Goal: Task Accomplishment & Management: Manage account settings

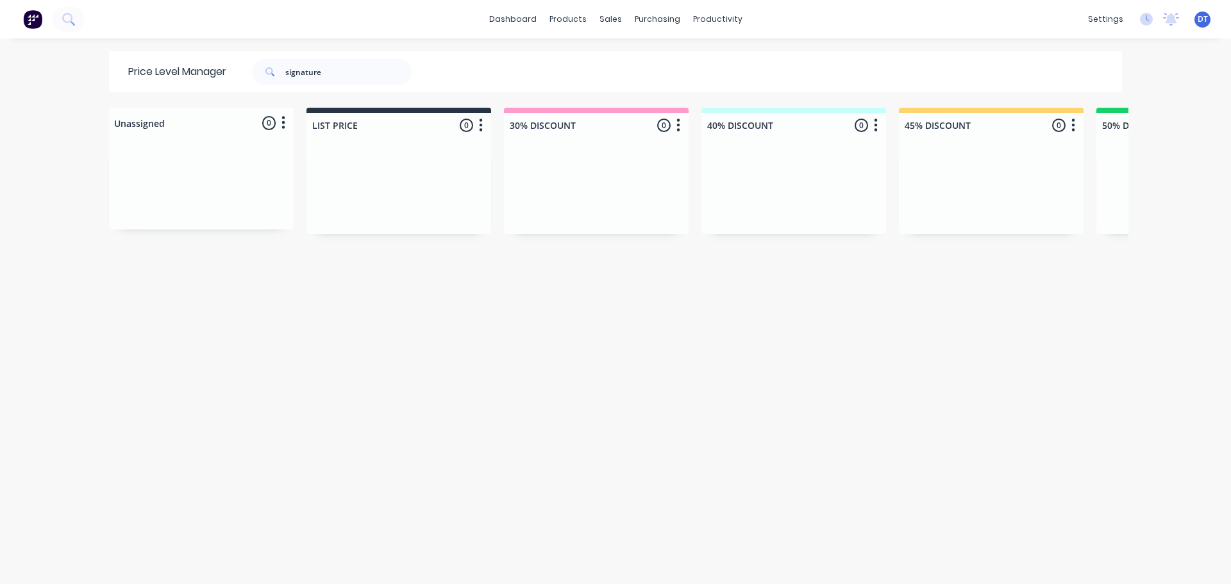
scroll to position [0, 1174]
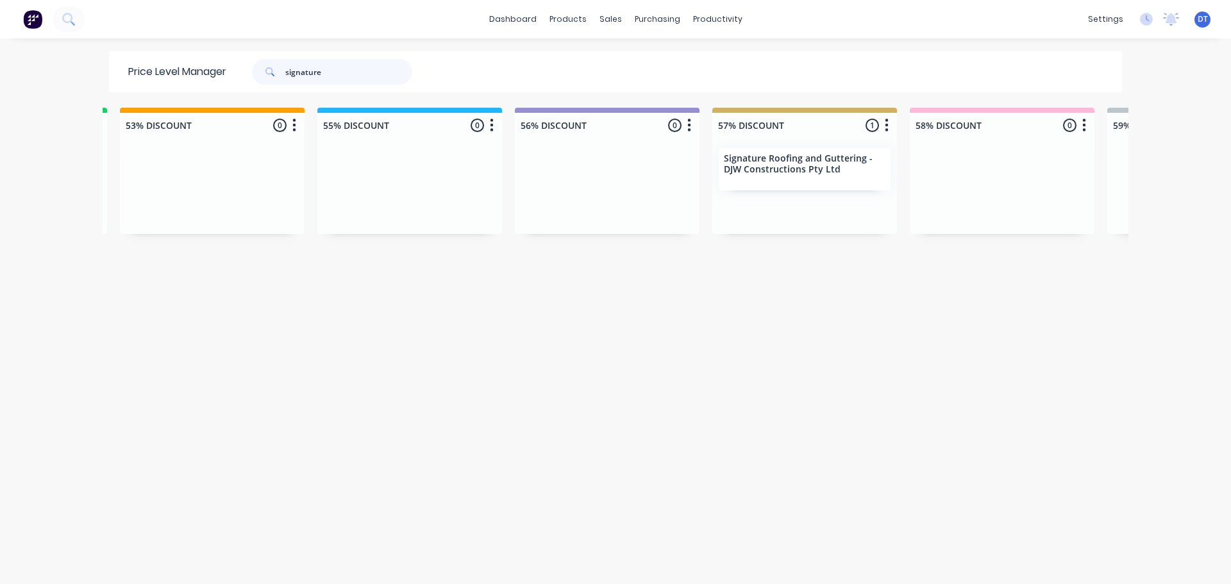
drag, startPoint x: 335, startPoint y: 79, endPoint x: 196, endPoint y: 70, distance: 139.5
click at [196, 70] on div "Price Level Manager signature" at bounding box center [276, 71] width 335 height 41
type input "1"
type input "results"
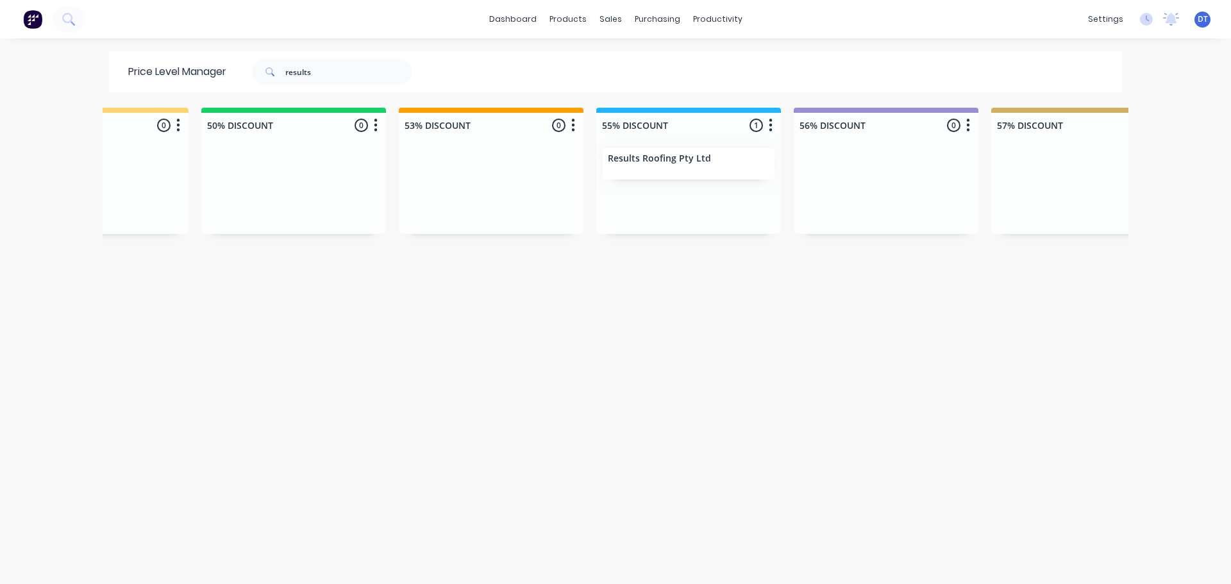
scroll to position [0, 961]
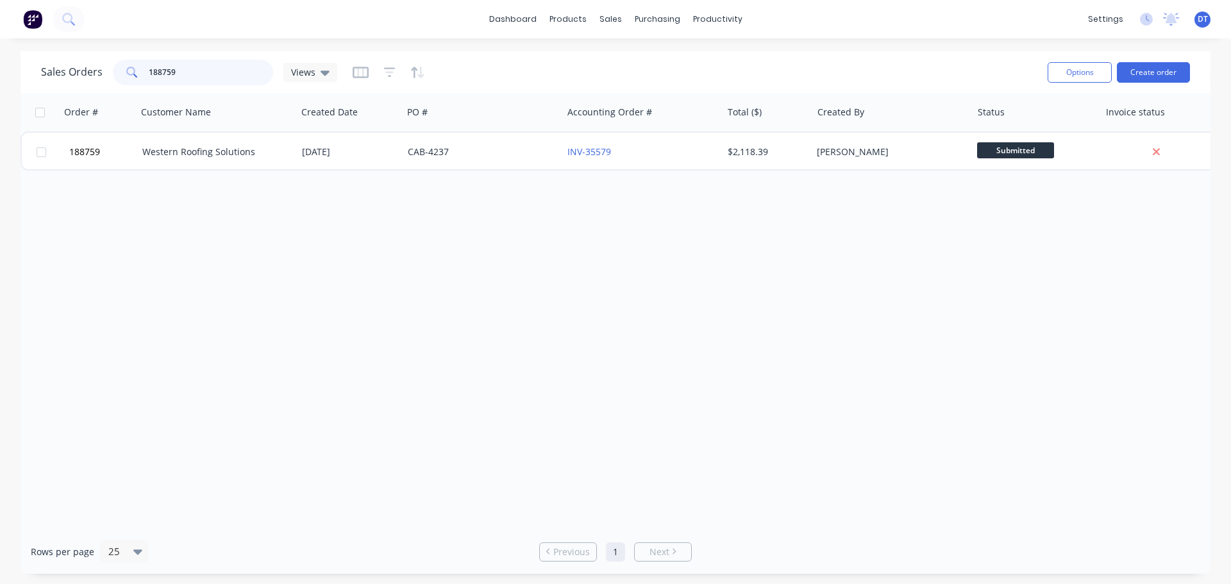
drag, startPoint x: 200, startPoint y: 76, endPoint x: 130, endPoint y: 78, distance: 70.6
click at [130, 78] on div "188759" at bounding box center [193, 73] width 160 height 26
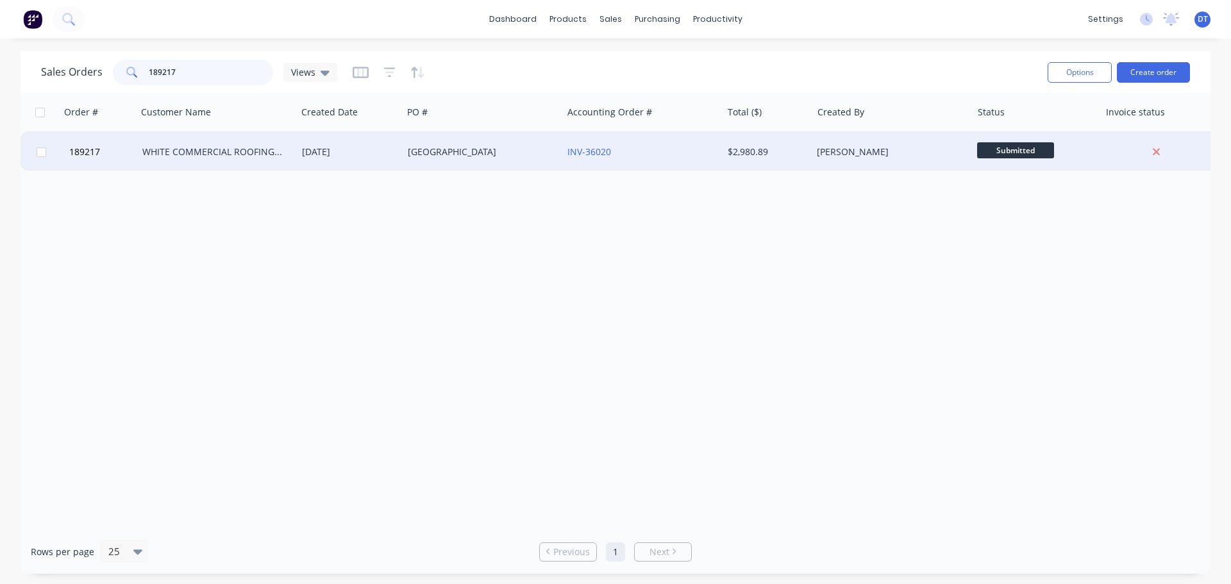
type input "189217"
click at [279, 151] on div "WHITE COMMERCIAL ROOFING PTY LTD" at bounding box center [213, 152] width 142 height 13
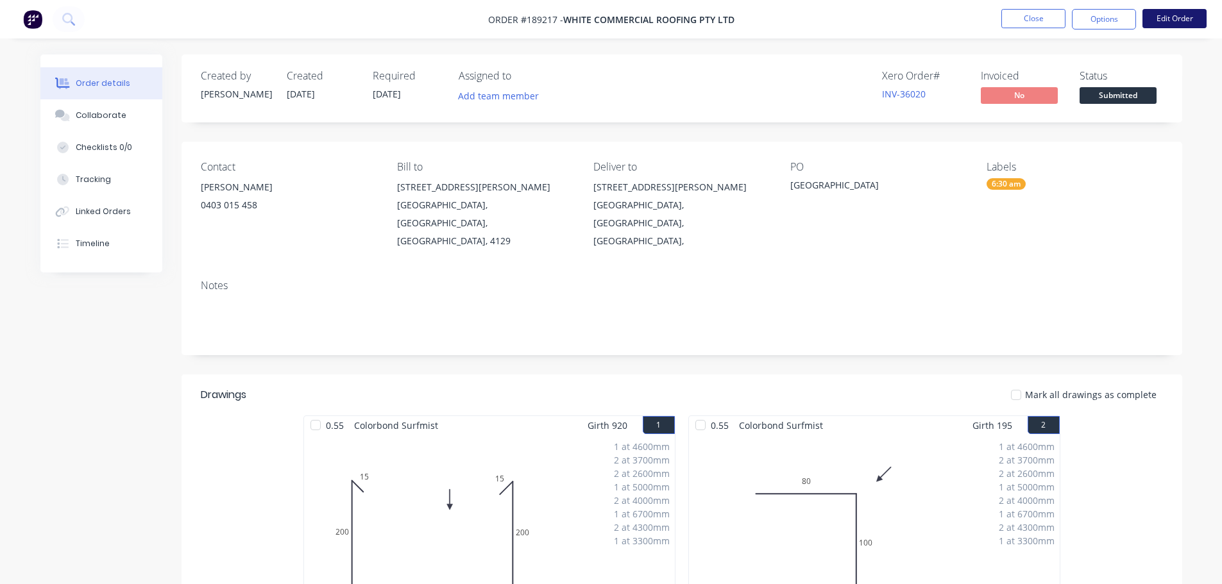
click at [1190, 13] on button "Edit Order" at bounding box center [1174, 18] width 64 height 19
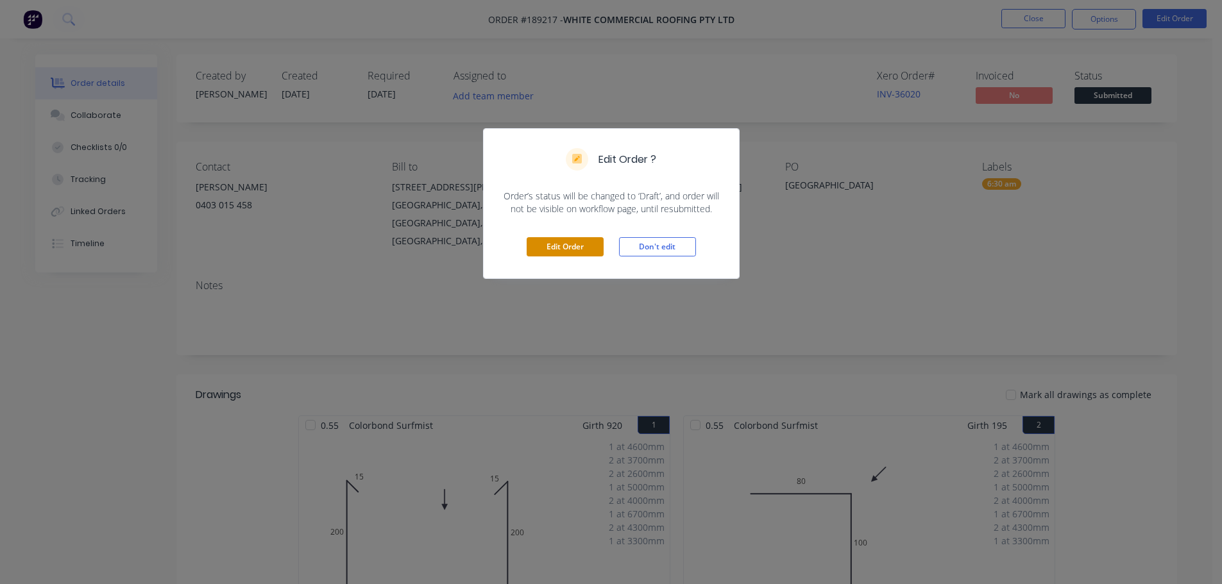
click at [593, 249] on button "Edit Order" at bounding box center [565, 246] width 77 height 19
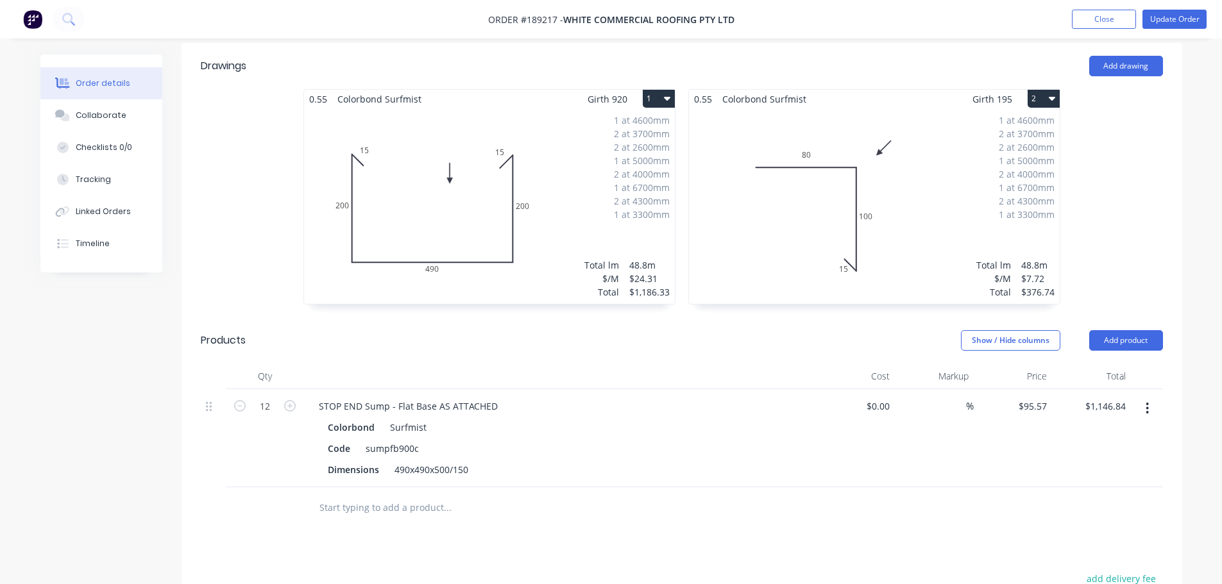
scroll to position [385, 0]
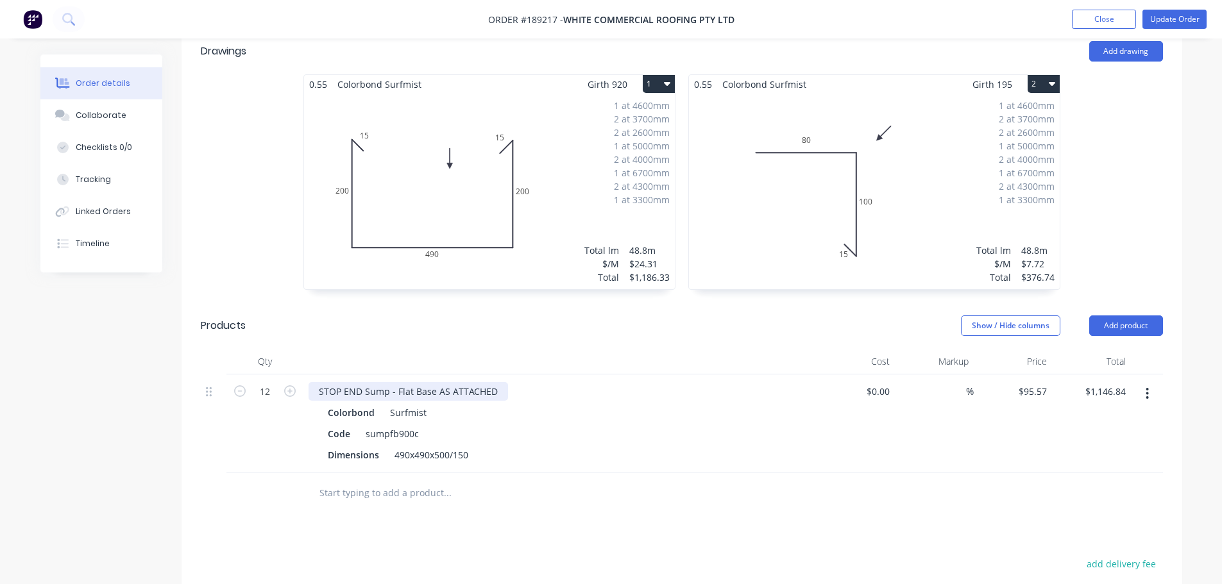
click at [321, 382] on div "STOP END Sump - Flat Base AS ATTACHED" at bounding box center [407, 391] width 199 height 19
click at [1040, 382] on input "95.57" at bounding box center [1037, 391] width 30 height 19
type input "$107.78"
type input "$1,293.36"
click at [902, 479] on div "Drawings Add drawing 0.55 Colorbond Surfmist Girth 920 1 0 15 200 490 200 15 0 …" at bounding box center [682, 425] width 1000 height 794
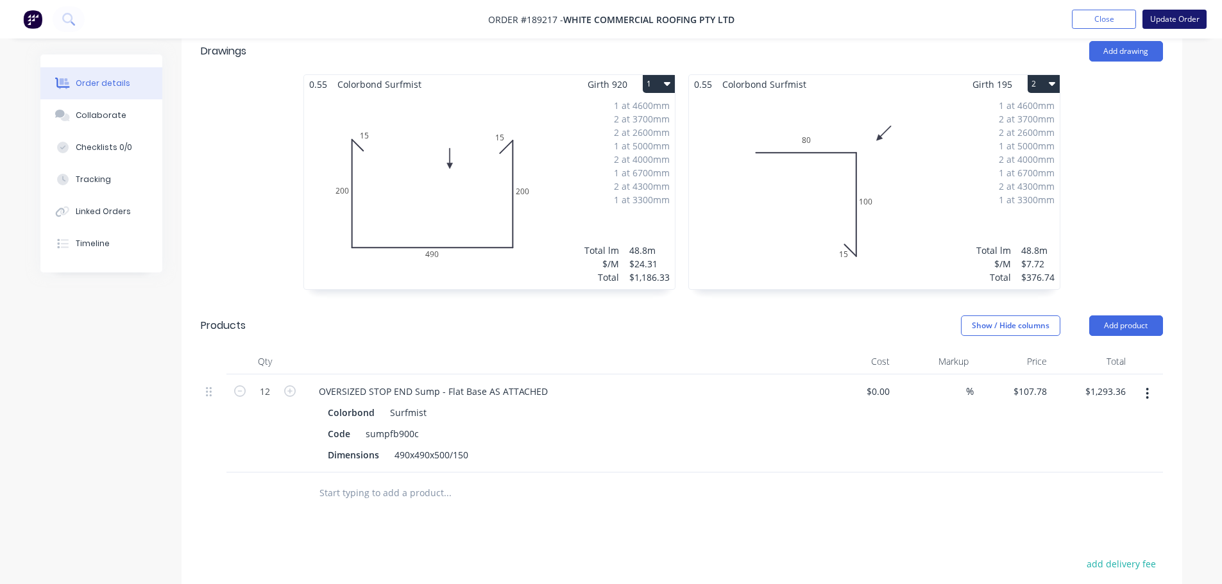
click at [1163, 27] on button "Update Order" at bounding box center [1174, 19] width 64 height 19
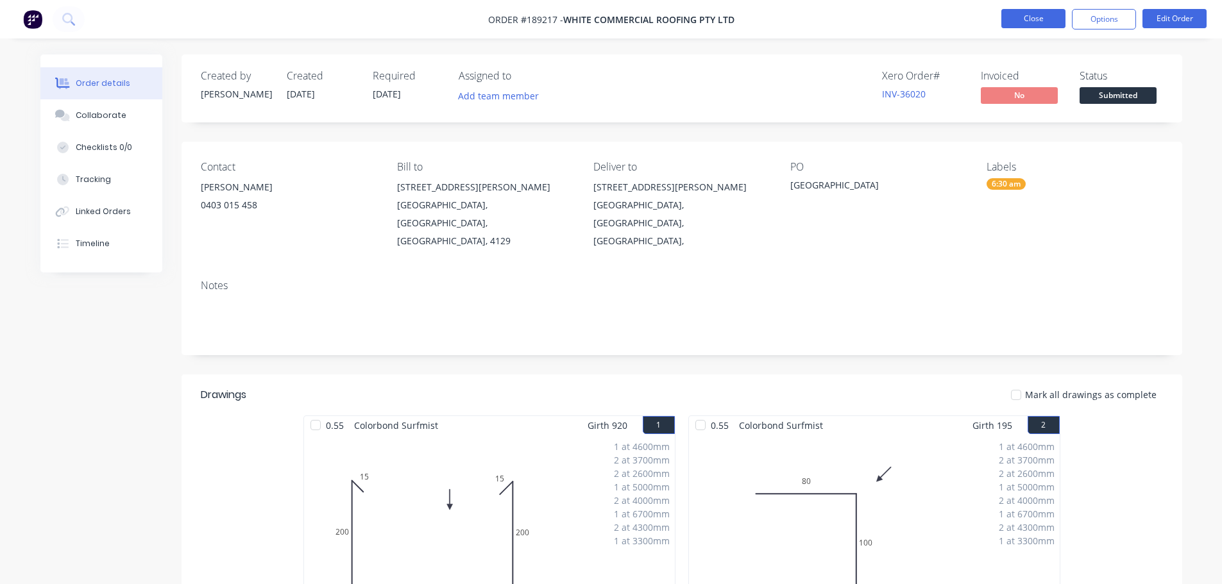
click at [1033, 25] on button "Close" at bounding box center [1033, 18] width 64 height 19
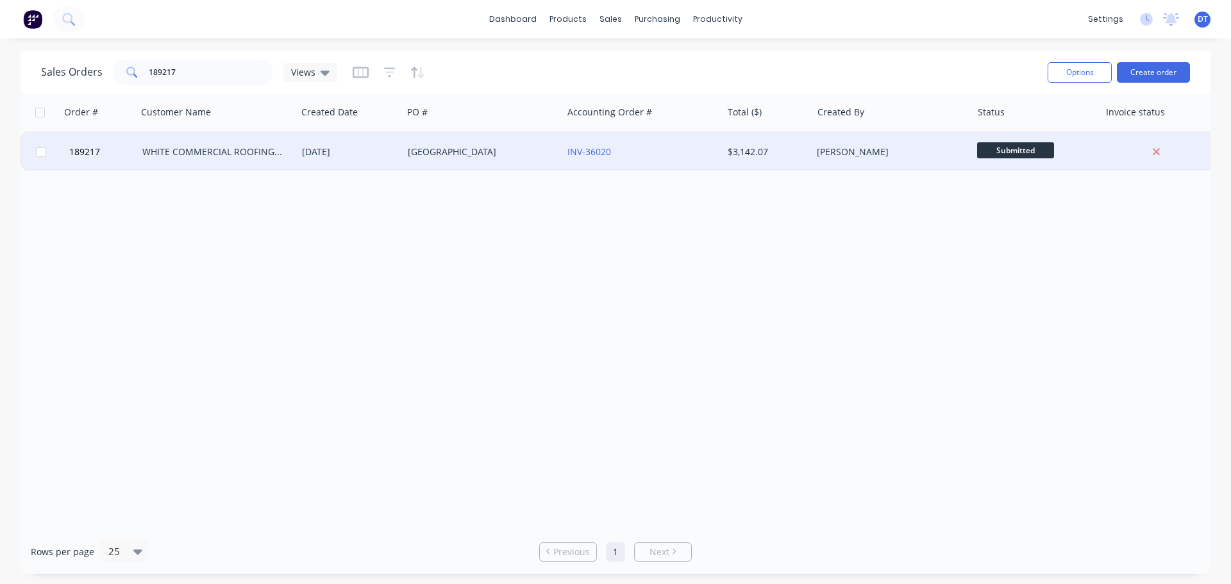
click at [214, 155] on div "WHITE COMMERCIAL ROOFING PTY LTD" at bounding box center [213, 152] width 142 height 13
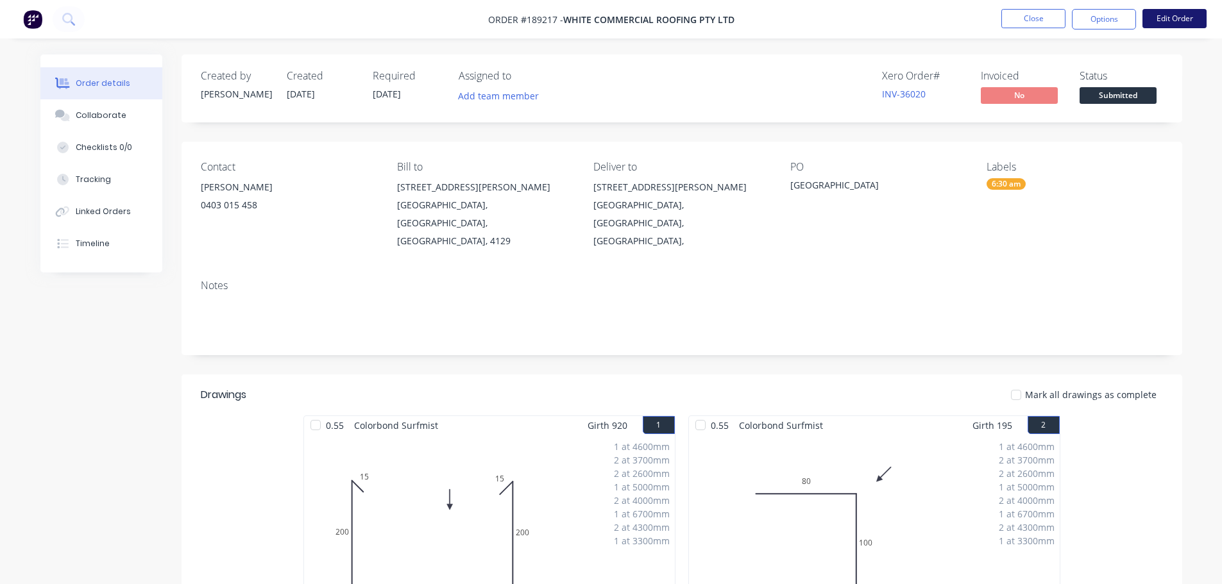
click at [1169, 10] on button "Edit Order" at bounding box center [1174, 18] width 64 height 19
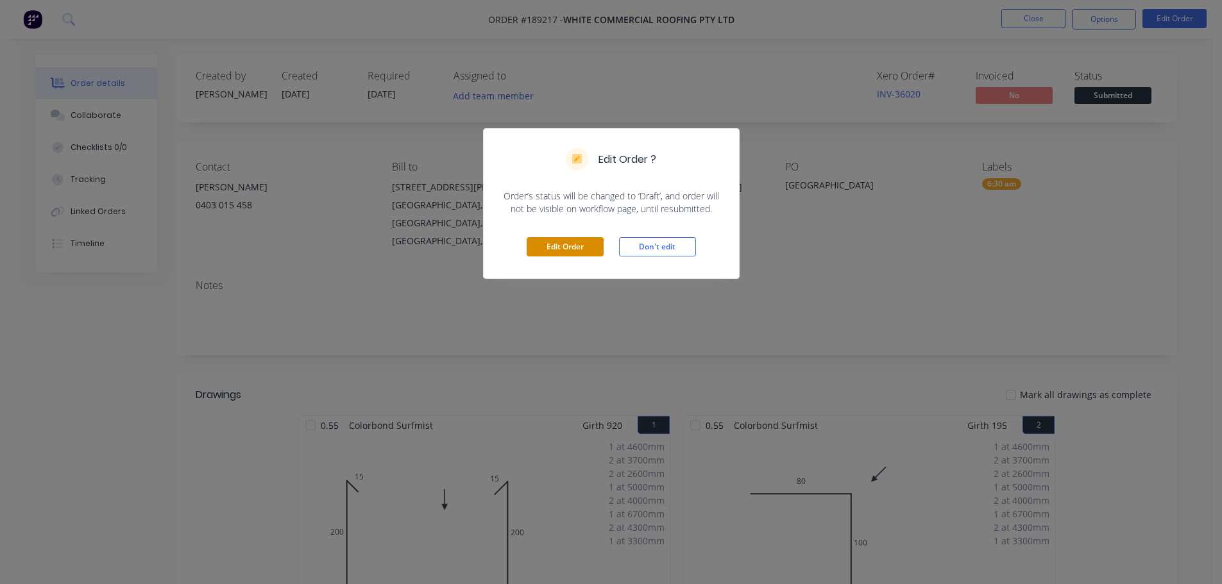
click at [543, 252] on button "Edit Order" at bounding box center [565, 246] width 77 height 19
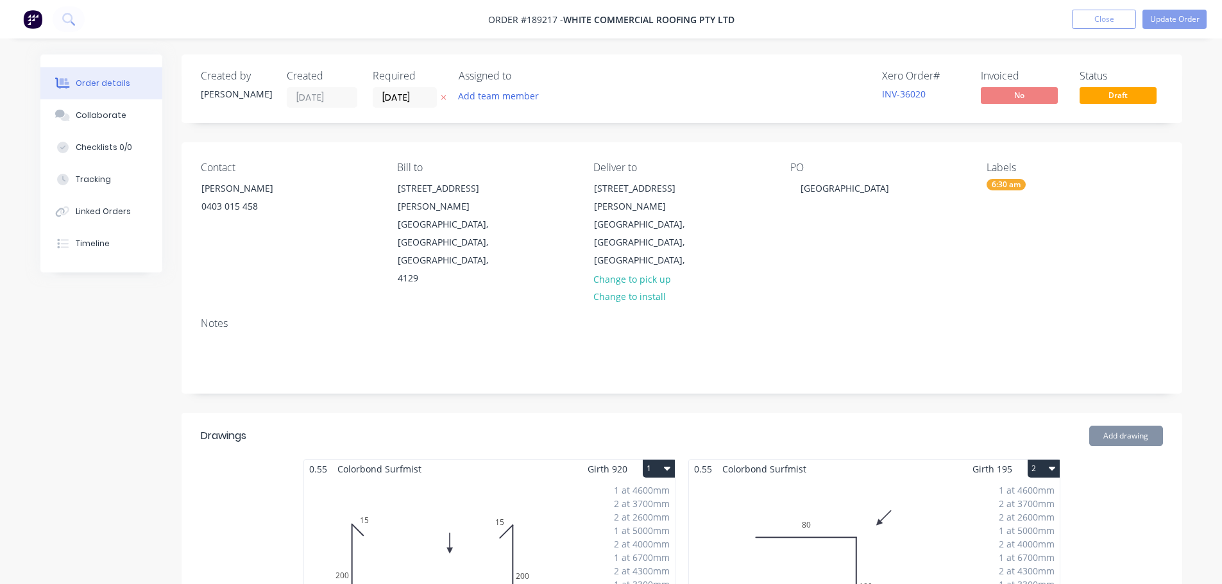
scroll to position [449, 0]
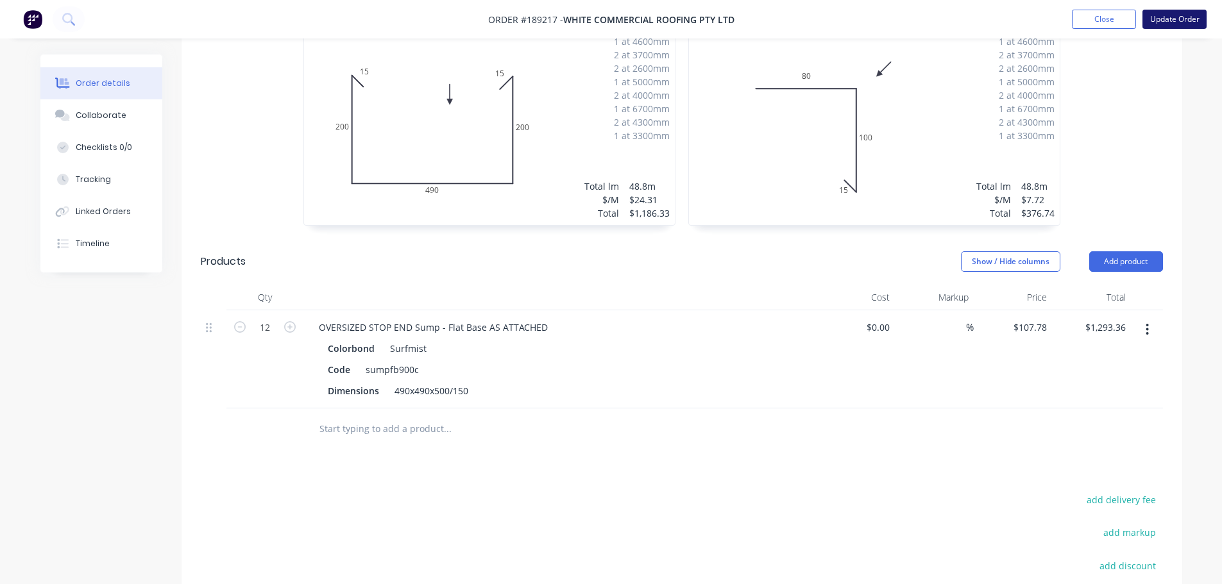
click at [1179, 26] on button "Update Order" at bounding box center [1174, 19] width 64 height 19
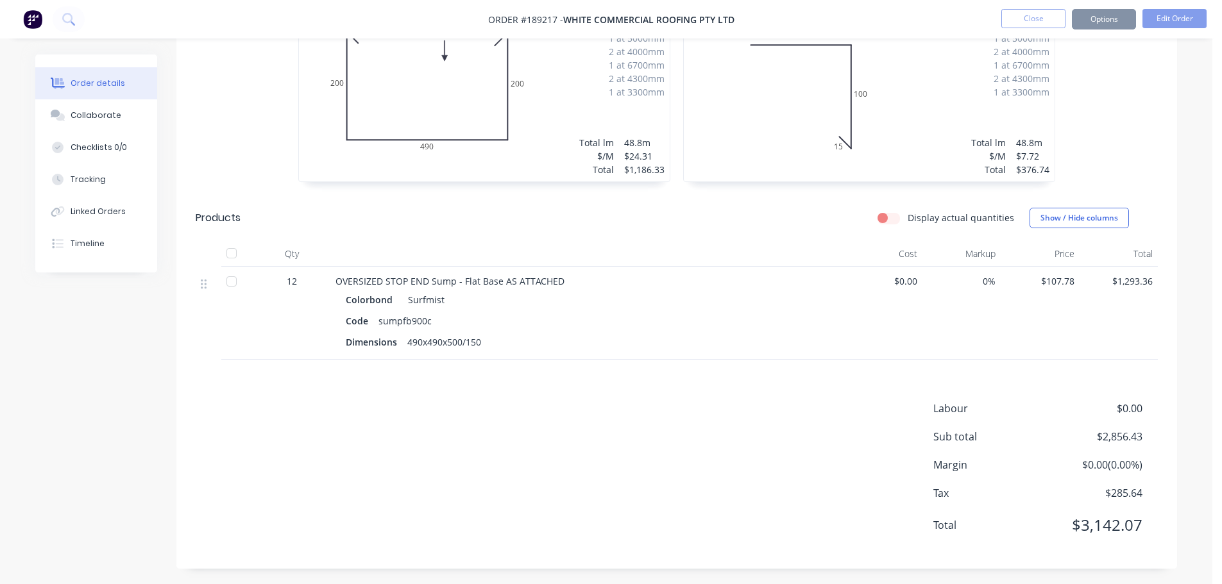
scroll to position [0, 0]
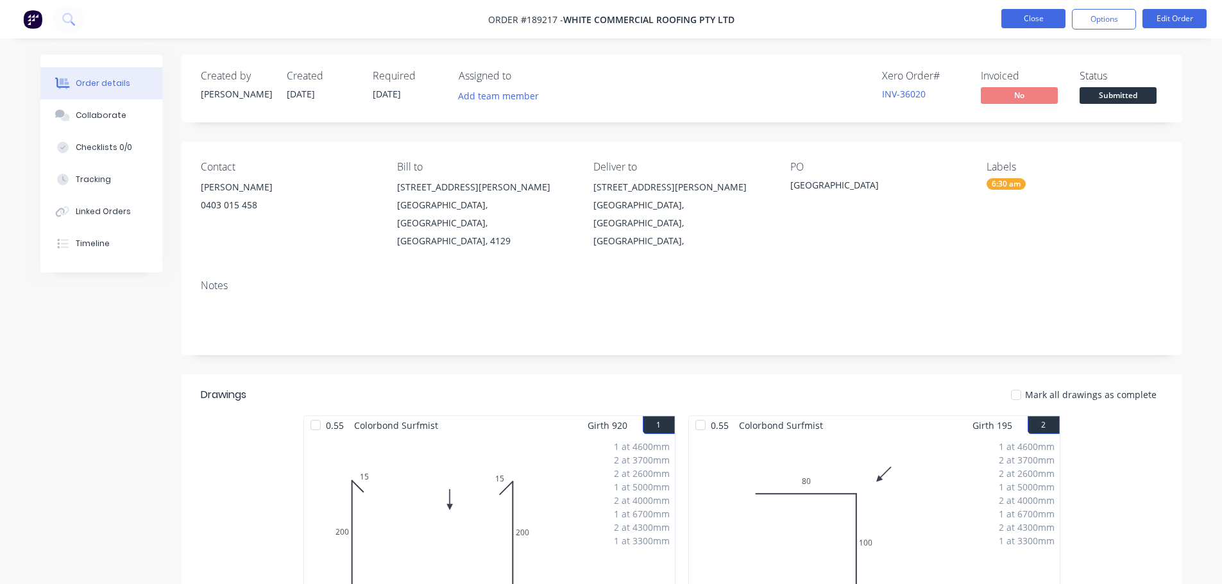
click at [1040, 26] on button "Close" at bounding box center [1033, 18] width 64 height 19
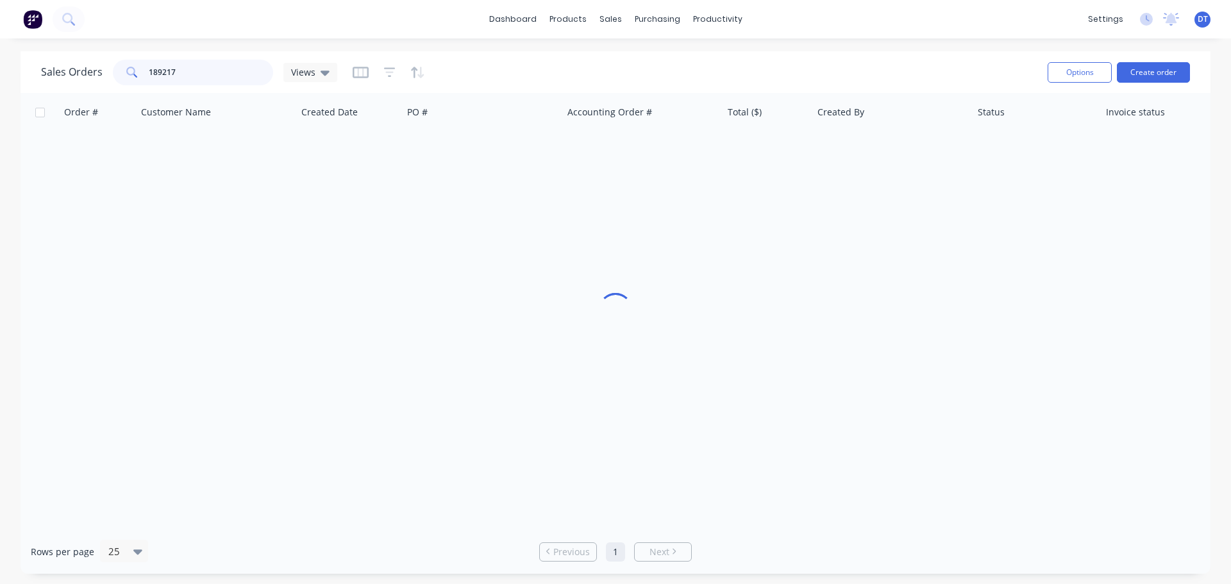
drag, startPoint x: 186, startPoint y: 76, endPoint x: 33, endPoint y: 80, distance: 152.7
click at [33, 80] on div "Sales Orders 189217 Views Options Create order" at bounding box center [616, 72] width 1190 height 42
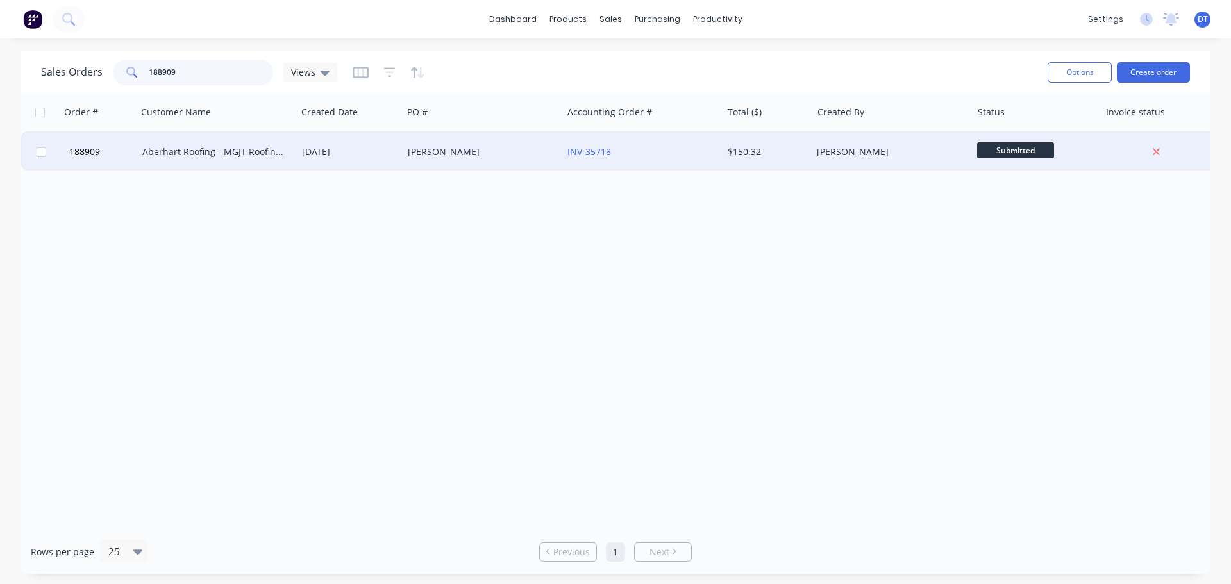
type input "188909"
click at [156, 149] on div "Aberhart Roofing - MGJT Roofing Pty Ltd" at bounding box center [213, 152] width 142 height 13
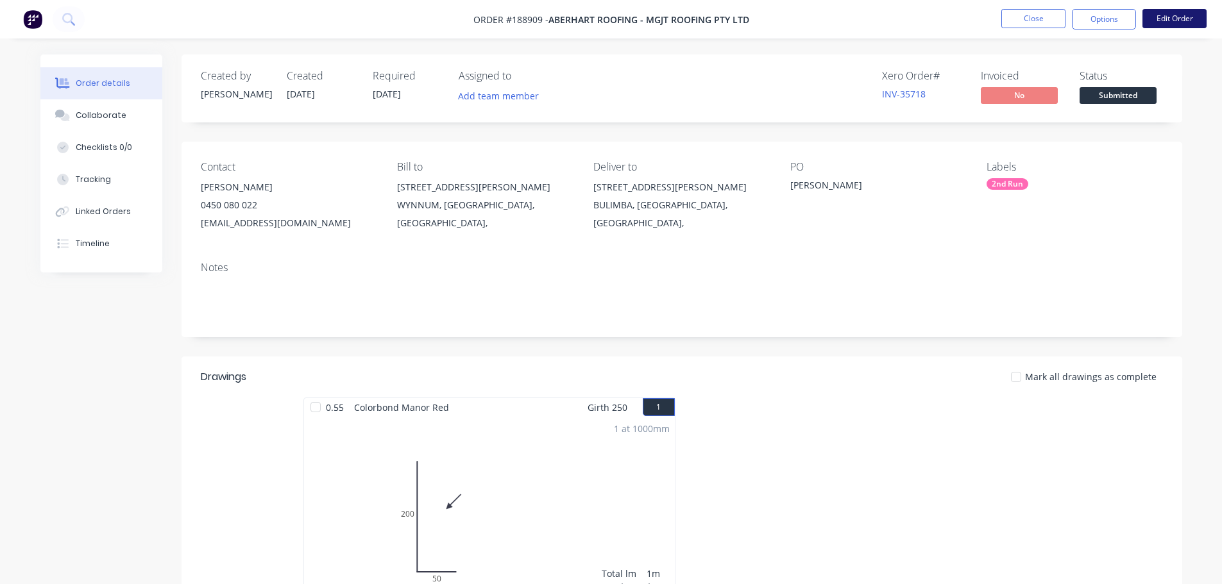
click at [1190, 24] on button "Edit Order" at bounding box center [1174, 18] width 64 height 19
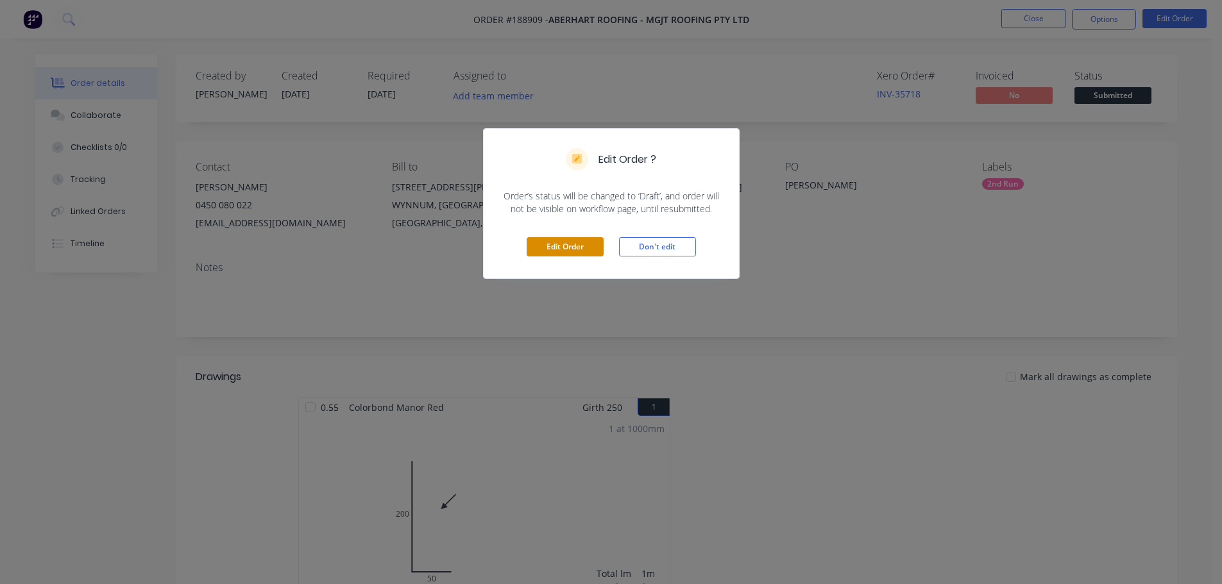
click at [566, 251] on button "Edit Order" at bounding box center [565, 246] width 77 height 19
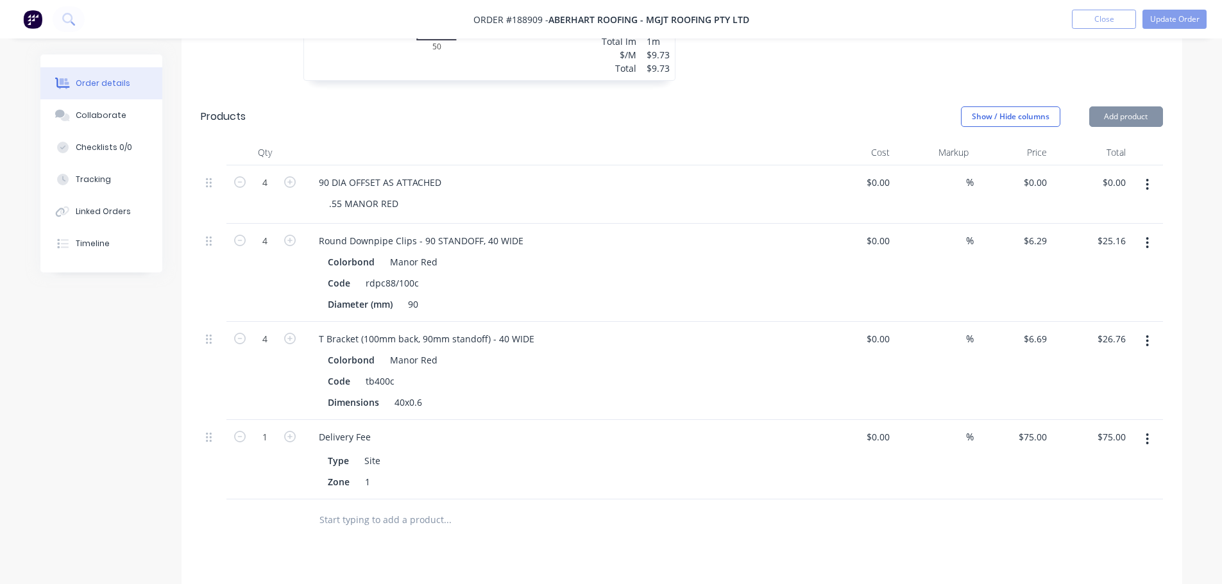
scroll to position [577, 0]
click at [1148, 176] on icon "button" at bounding box center [1146, 183] width 3 height 14
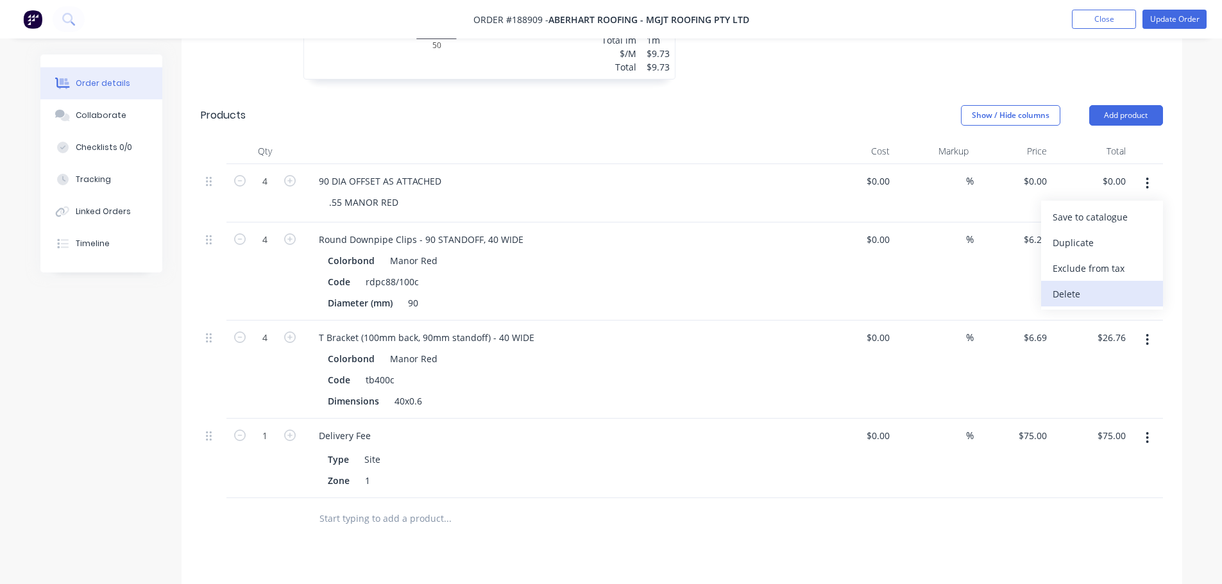
drag, startPoint x: 1104, startPoint y: 242, endPoint x: 1104, endPoint y: 264, distance: 21.8
click at [1104, 264] on div "Save to catalogue Duplicate Exclude from tax Delete" at bounding box center [1102, 255] width 122 height 109
click at [1101, 285] on div "Delete" at bounding box center [1101, 294] width 99 height 19
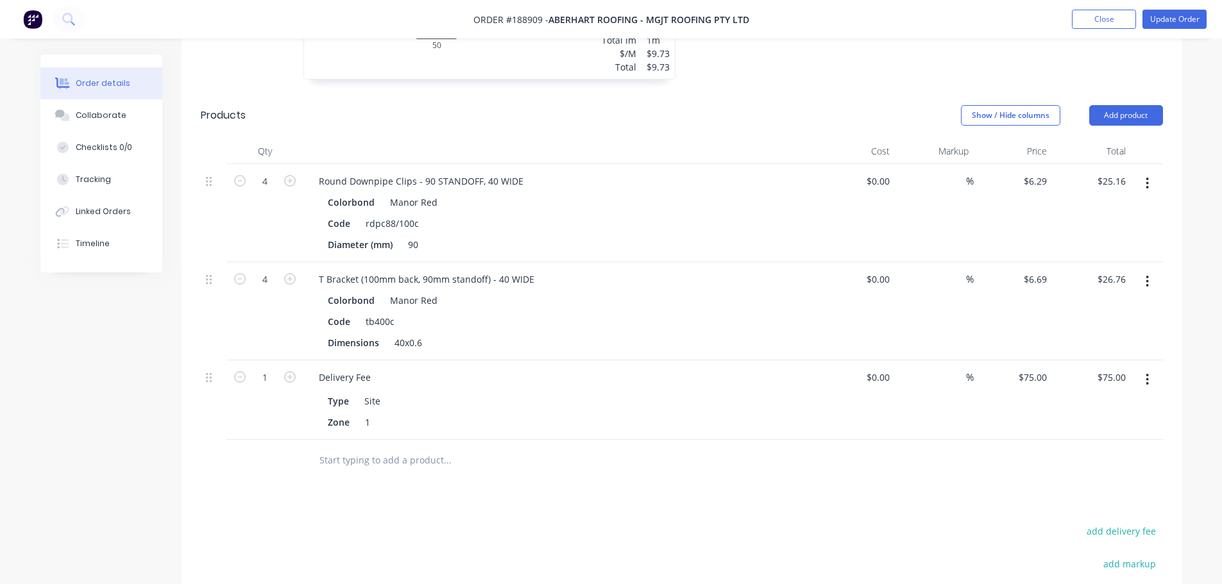
click at [375, 448] on input "text" at bounding box center [447, 461] width 257 height 26
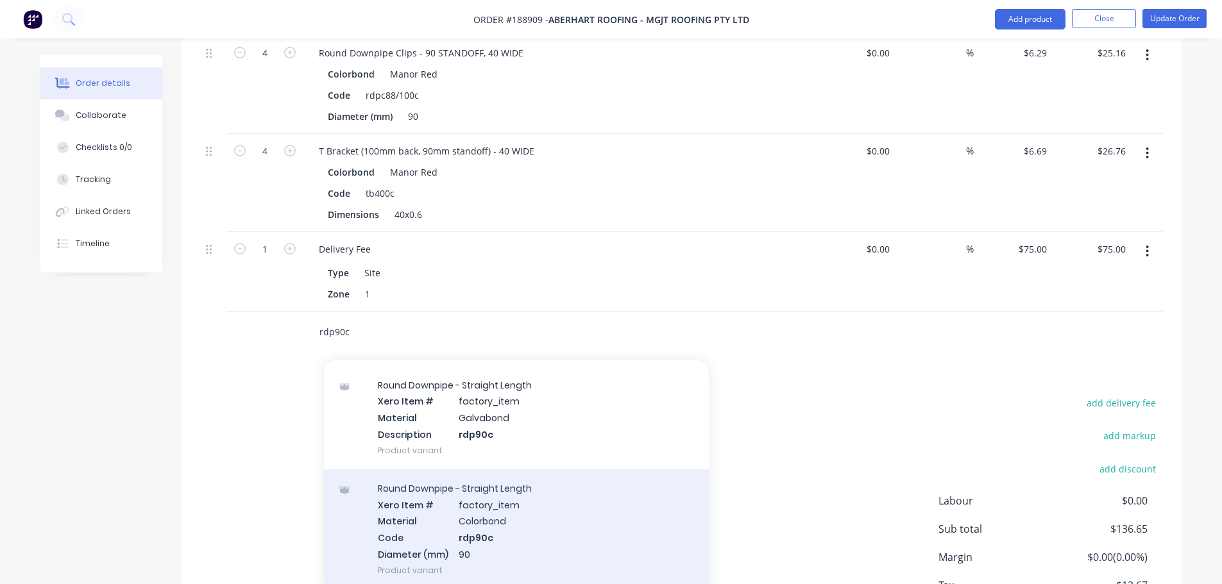
scroll to position [64, 0]
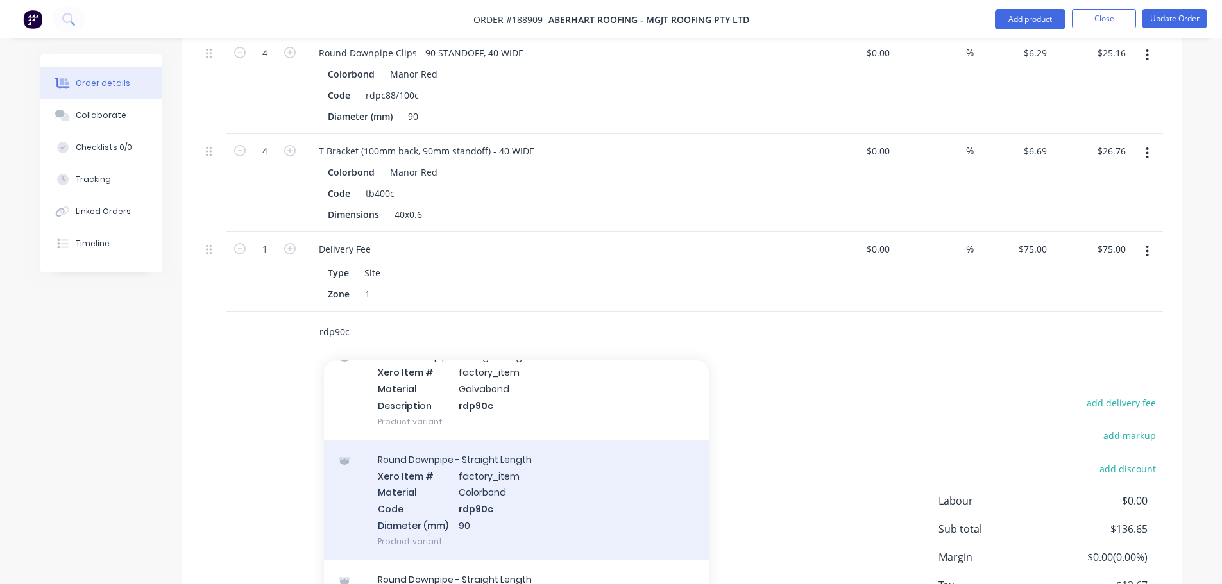
type input "rdp90c"
click at [551, 480] on div "Round Downpipe - Straight Length Xero Item # factory_item Material Colorbond Co…" at bounding box center [516, 501] width 385 height 120
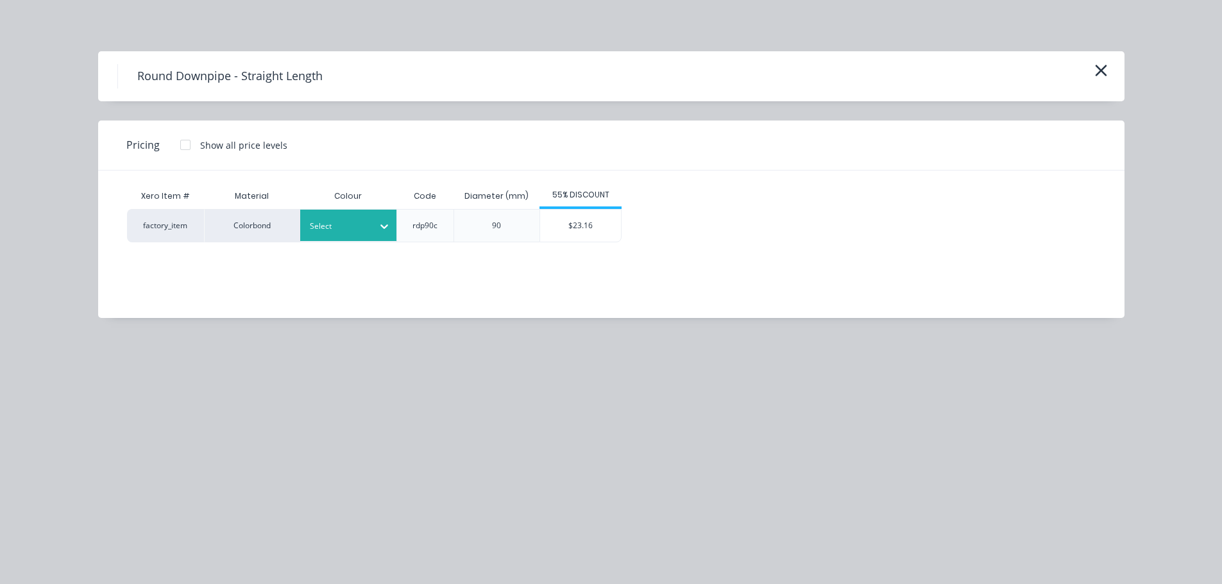
click at [326, 229] on div at bounding box center [339, 226] width 58 height 14
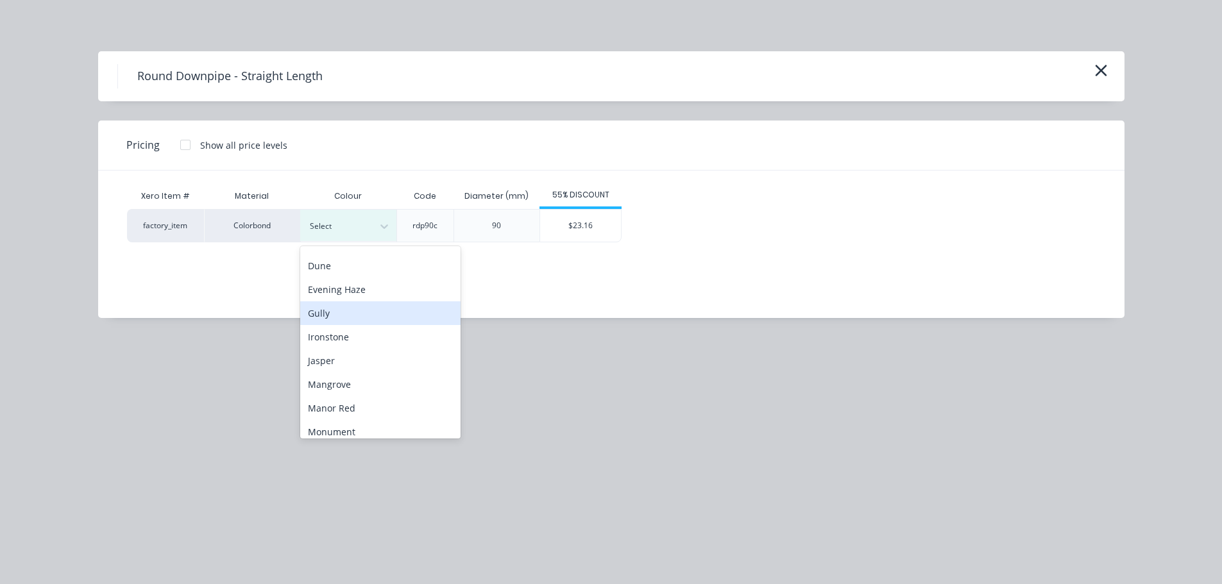
scroll to position [192, 0]
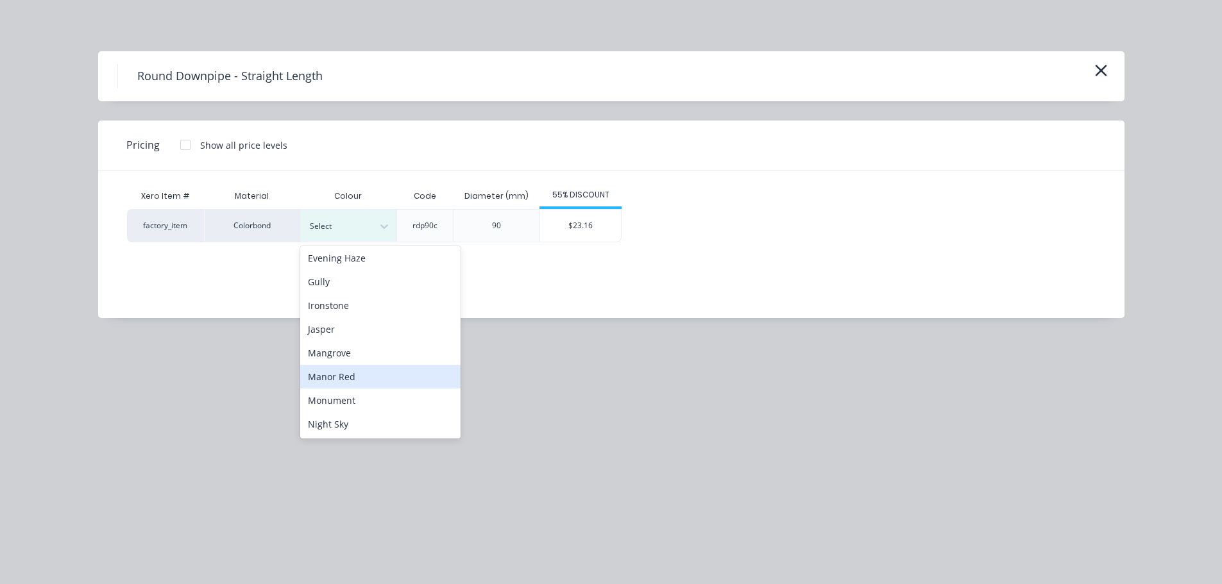
click at [359, 378] on div "Manor Red" at bounding box center [380, 377] width 160 height 24
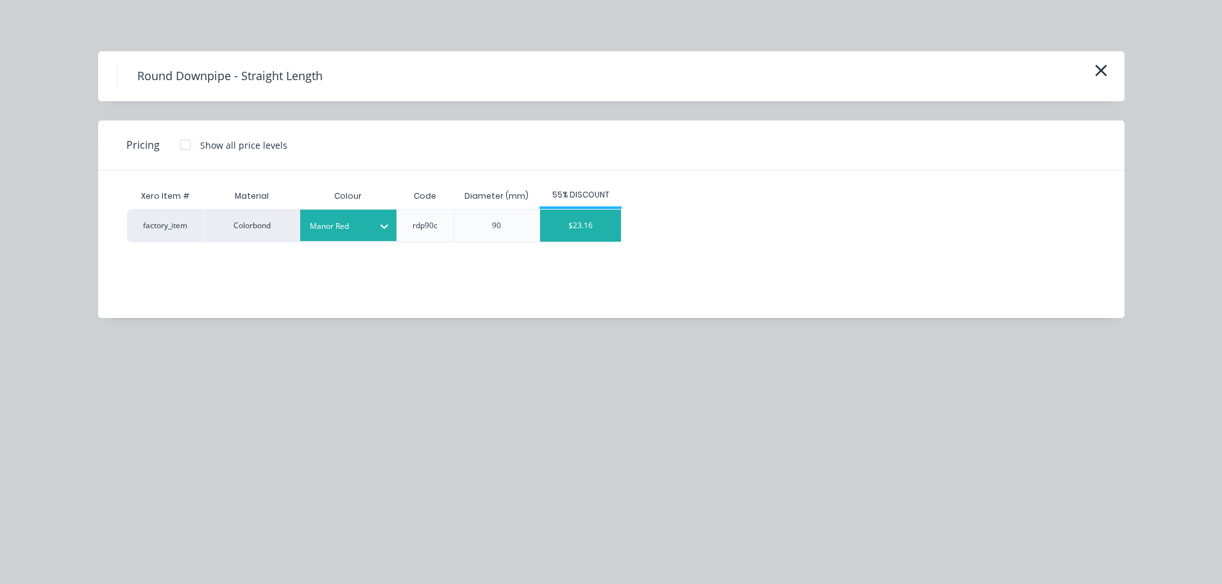
click at [602, 223] on div "$23.16" at bounding box center [580, 226] width 81 height 32
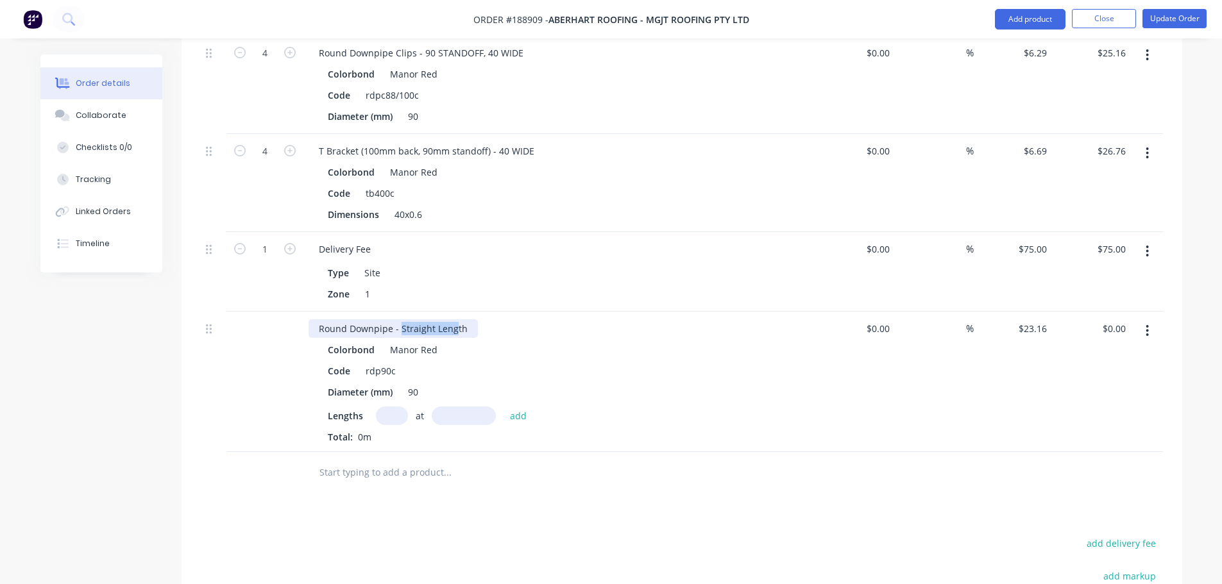
drag, startPoint x: 400, startPoint y: 295, endPoint x: 561, endPoint y: 297, distance: 161.6
drag, startPoint x: 561, startPoint y: 297, endPoint x: 480, endPoint y: 325, distance: 85.6
click at [491, 362] on div "Code rdp90c" at bounding box center [557, 371] width 469 height 19
drag, startPoint x: 399, startPoint y: 295, endPoint x: 522, endPoint y: 296, distance: 123.1
click at [522, 319] on div "Round Downpipe - Straight Length" at bounding box center [559, 328] width 503 height 19
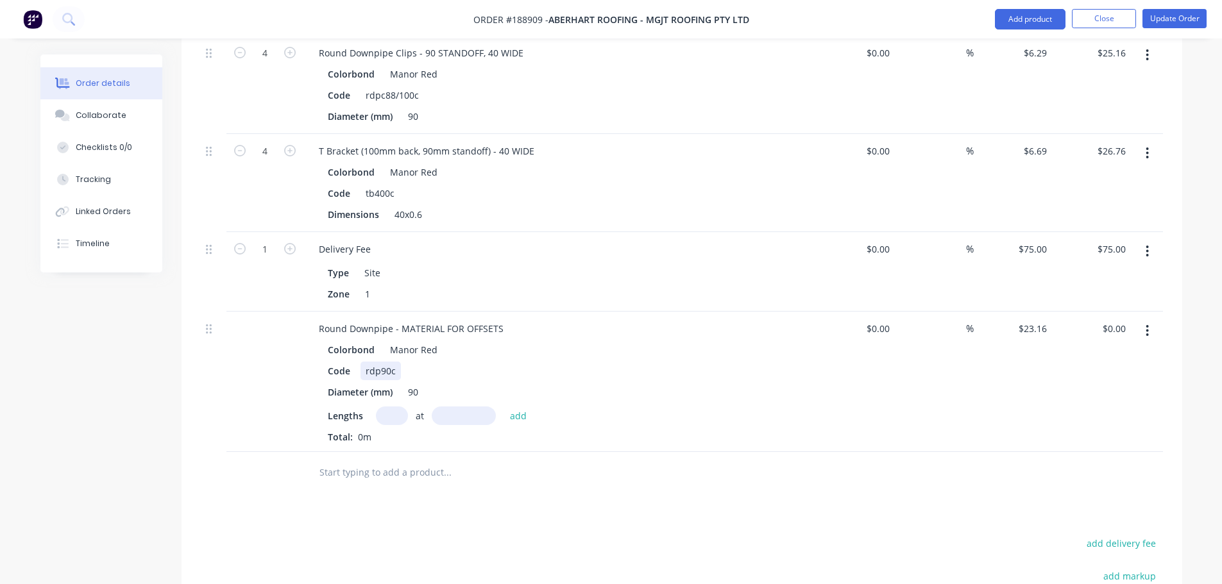
drag, startPoint x: 382, startPoint y: 383, endPoint x: 366, endPoint y: 325, distance: 60.1
click at [383, 407] on input "text" at bounding box center [392, 416] width 32 height 19
type input "4"
type input "3600"
click at [503, 407] on button "add" at bounding box center [518, 415] width 30 height 17
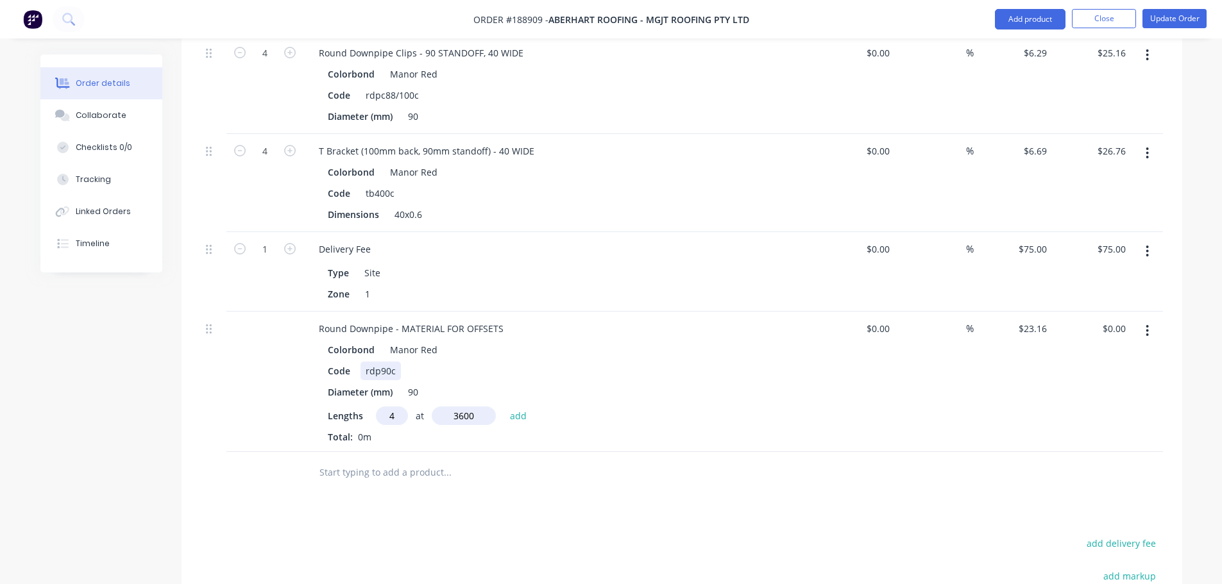
type input "$333.50"
click at [412, 481] on input "text" at bounding box center [447, 494] width 257 height 26
type input "MB"
click at [410, 481] on input "MB" at bounding box center [447, 494] width 257 height 26
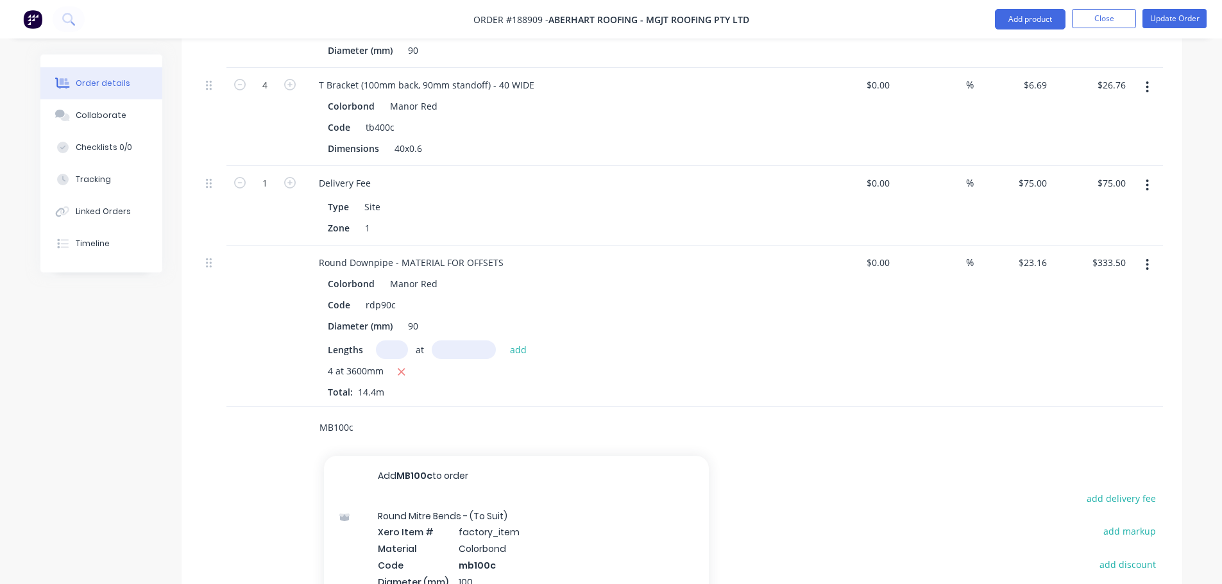
scroll to position [834, 0]
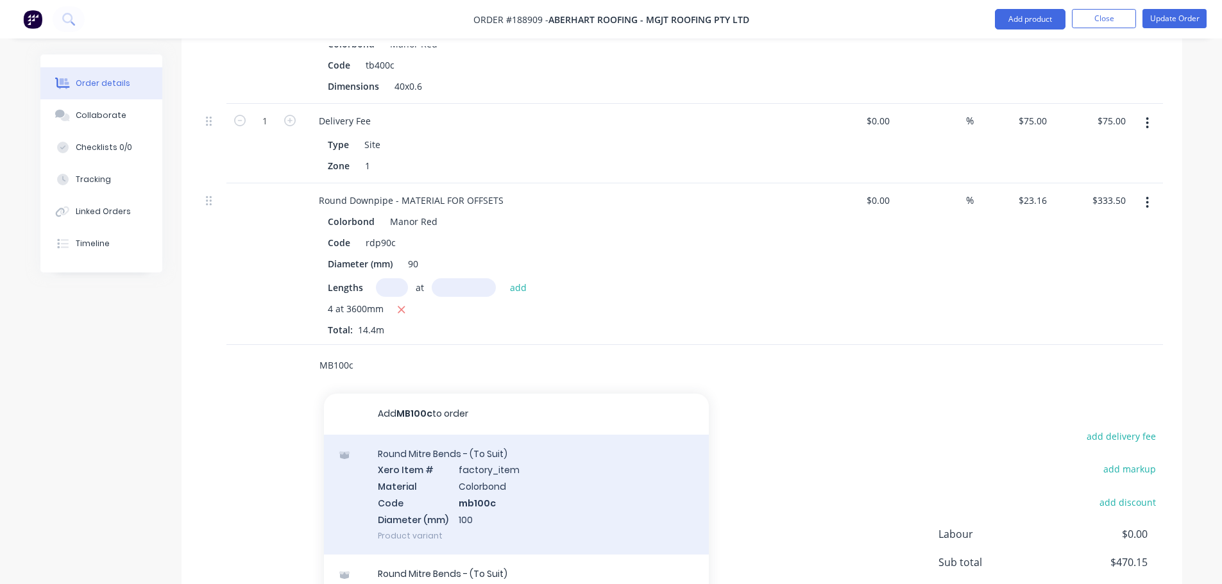
type input "MB100c"
click at [543, 449] on div "Round Mitre Bends - (To Suit) Xero Item # factory_item Material Colorbond Code …" at bounding box center [516, 495] width 385 height 120
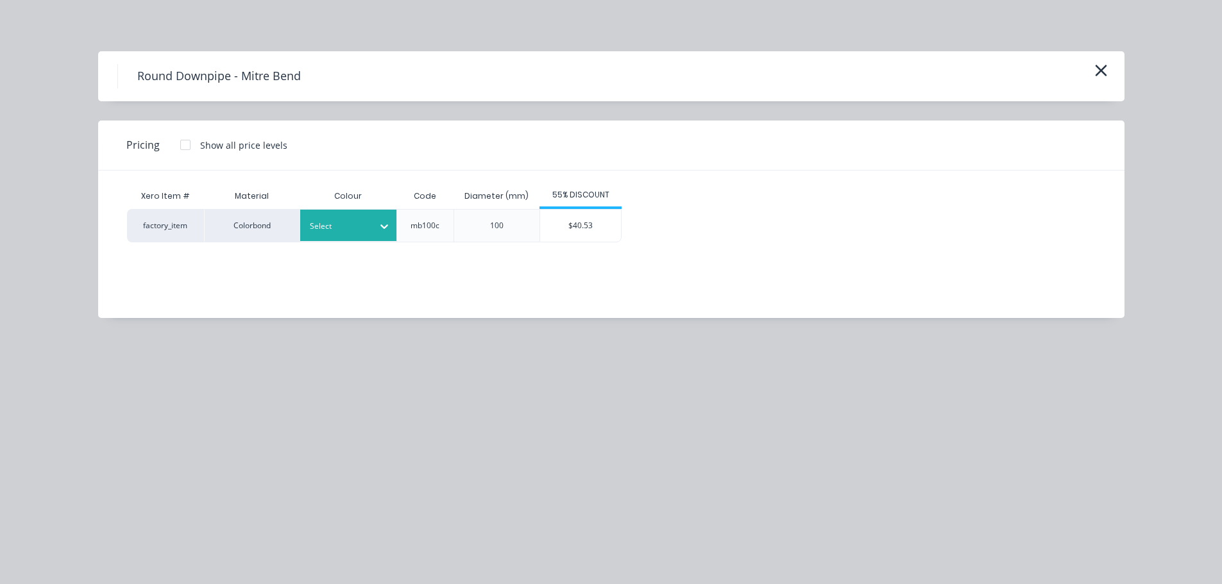
click at [349, 227] on div at bounding box center [339, 226] width 58 height 14
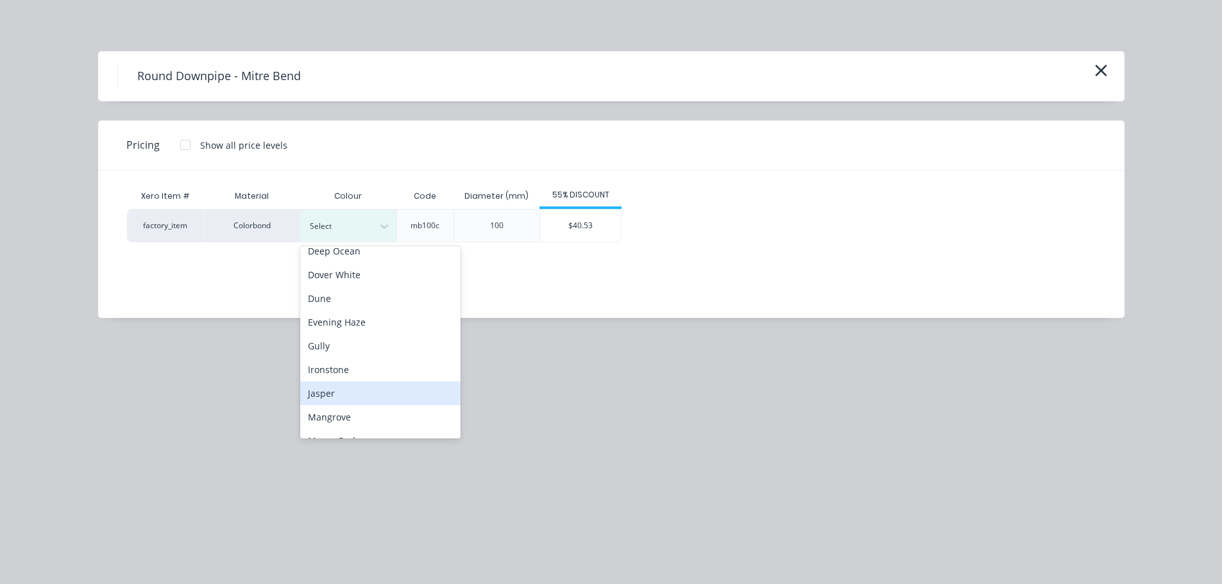
scroll to position [257, 0]
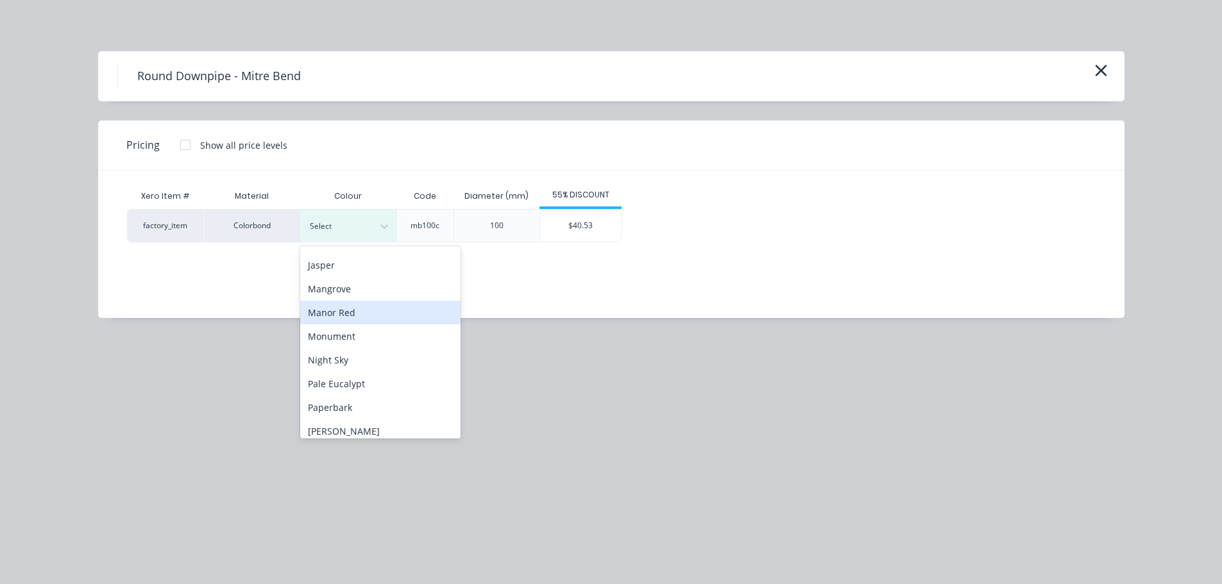
click at [348, 321] on div "Manor Red" at bounding box center [380, 313] width 160 height 24
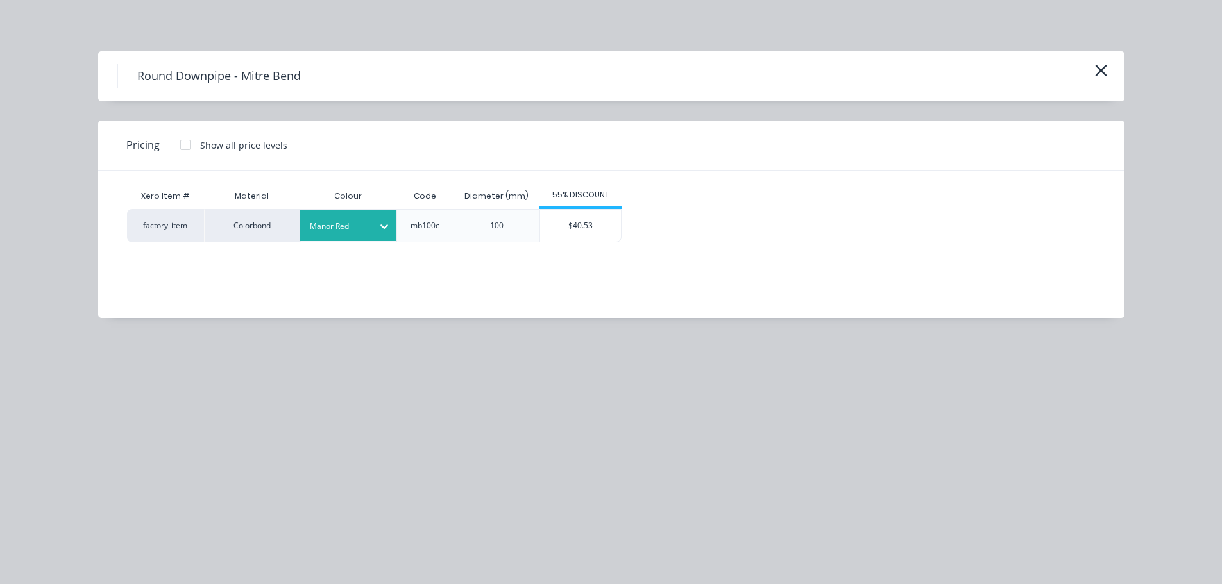
click at [623, 223] on div "factory_item Colorbond Manor Red mb100c 100 $40.53" at bounding box center [601, 225] width 949 height 33
click at [584, 228] on div "$40.53" at bounding box center [580, 226] width 81 height 32
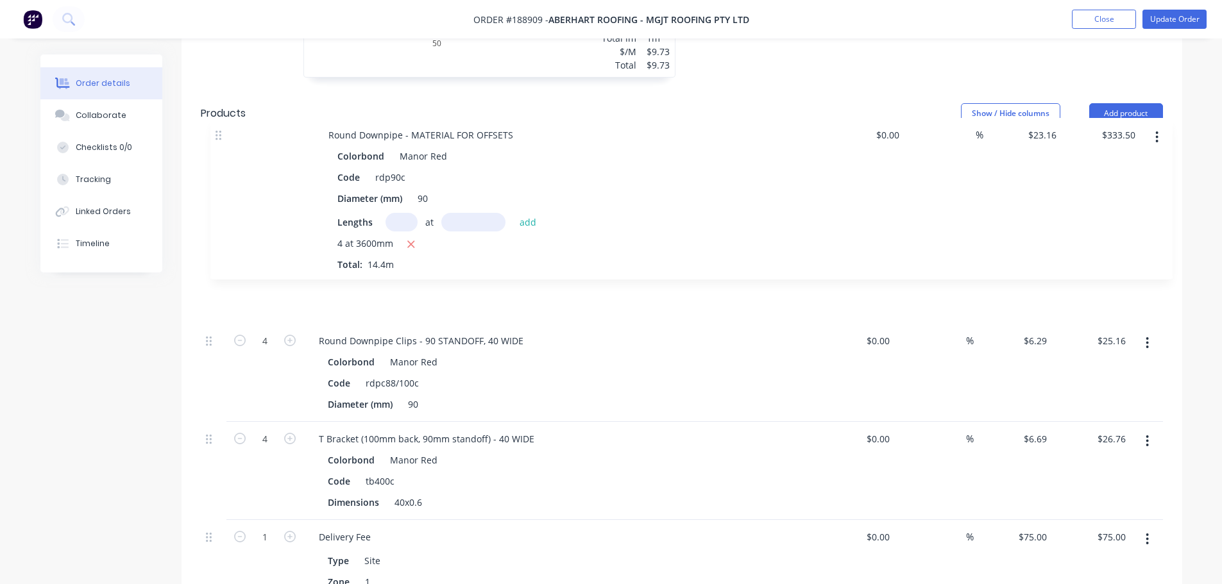
drag, startPoint x: 206, startPoint y: 418, endPoint x: 211, endPoint y: 120, distance: 298.3
click at [211, 137] on div "Qty Cost Markup Price Total 4 Round Downpipe Clips - 90 STANDOFF, 40 WIDE Color…" at bounding box center [682, 417] width 962 height 561
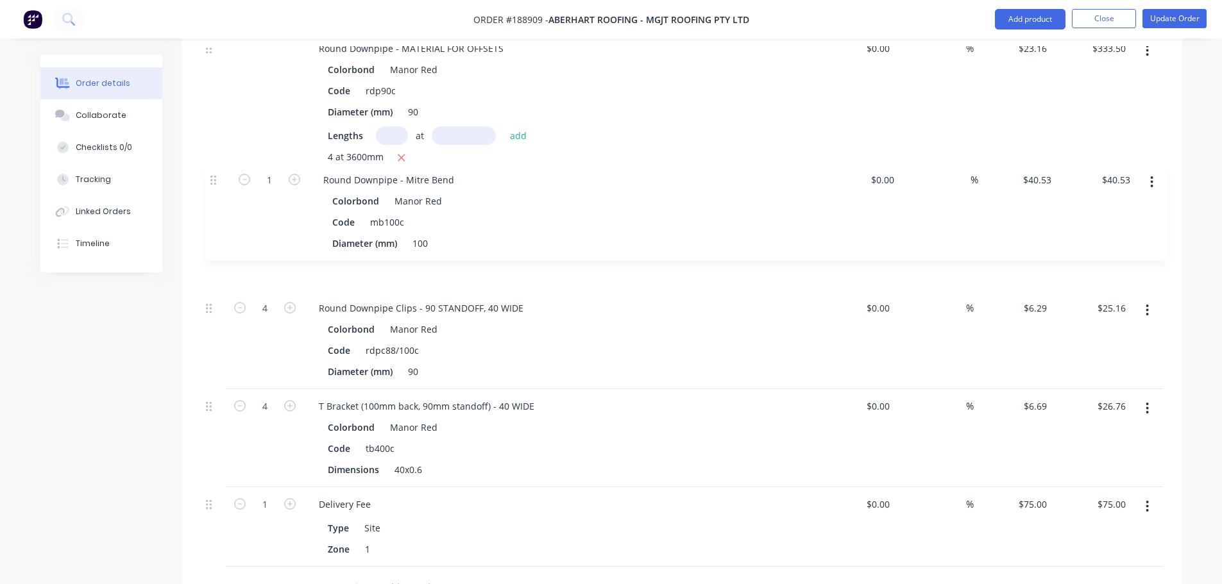
drag, startPoint x: 207, startPoint y: 455, endPoint x: 210, endPoint y: 167, distance: 288.0
click at [210, 167] on div "Round Downpipe - MATERIAL FOR OFFSETS Colorbond Manor Red Code rdp90c Diameter …" at bounding box center [682, 299] width 962 height 536
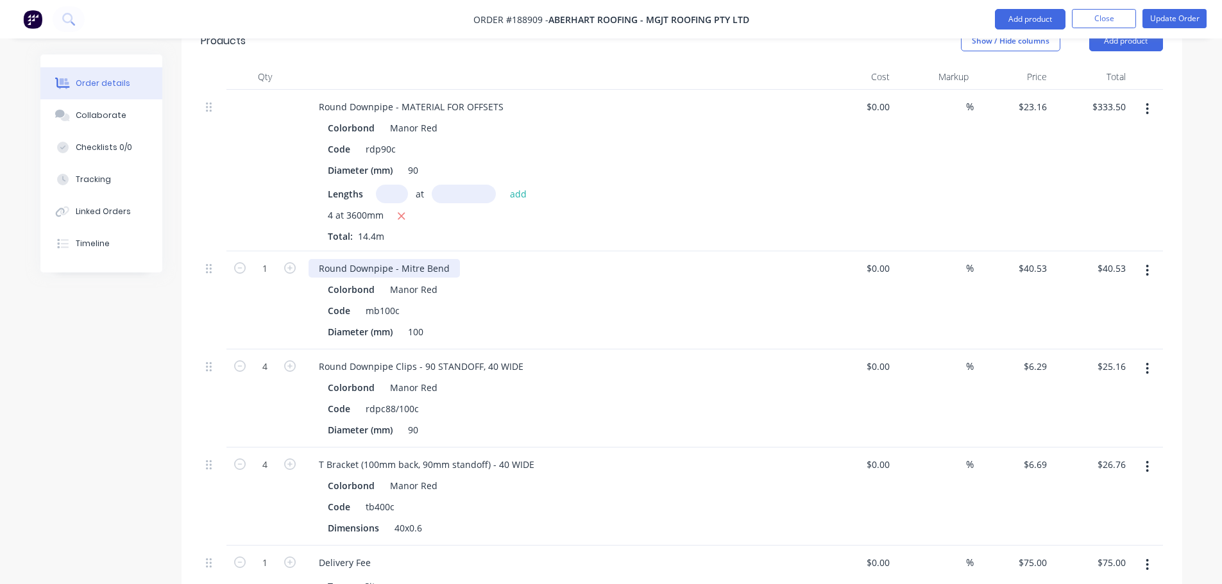
scroll to position [582, 0]
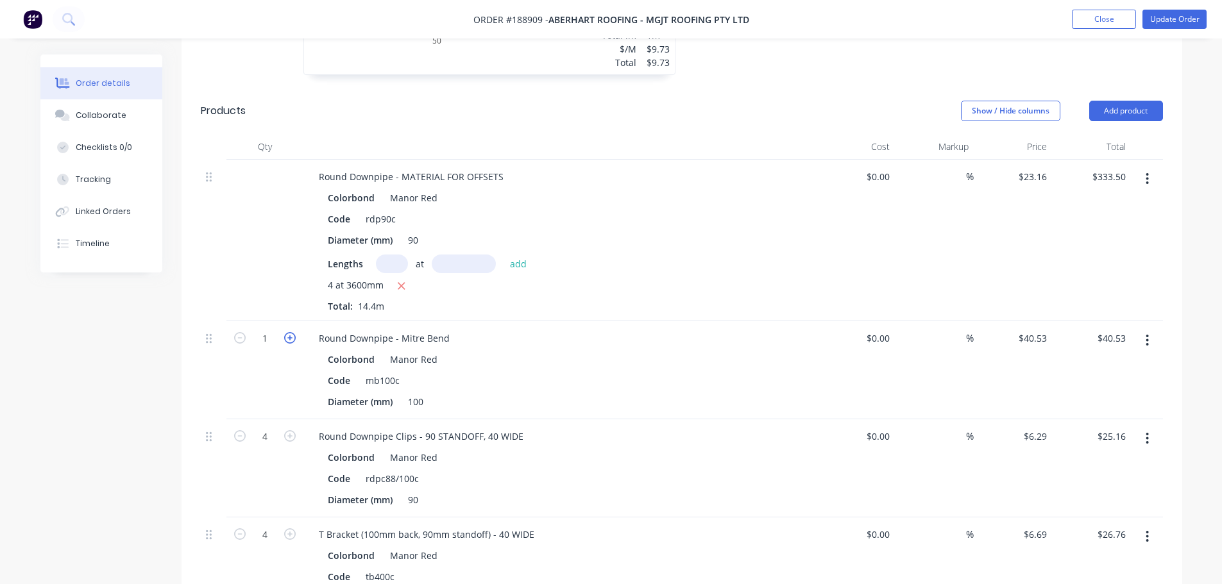
click at [284, 332] on icon "button" at bounding box center [290, 338] width 12 height 12
type input "2"
type input "$81.06"
click at [285, 332] on icon "button" at bounding box center [290, 338] width 12 height 12
type input "3"
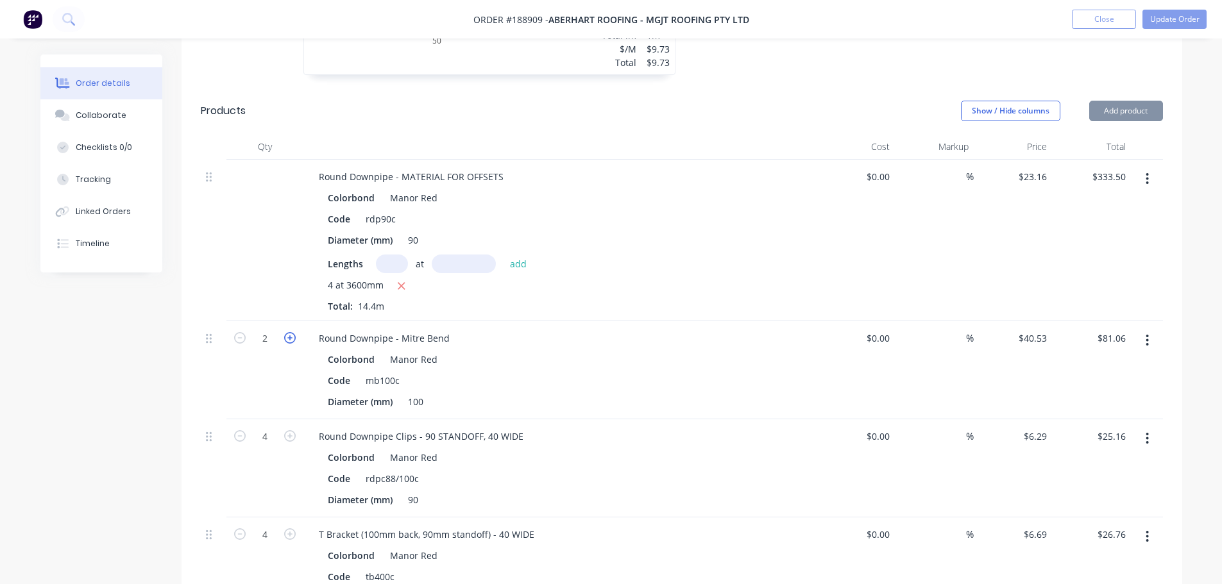
type input "$121.59"
click at [285, 332] on icon "button" at bounding box center [290, 338] width 12 height 12
type input "4"
type input "$162.12"
click at [285, 332] on icon "button" at bounding box center [290, 338] width 12 height 12
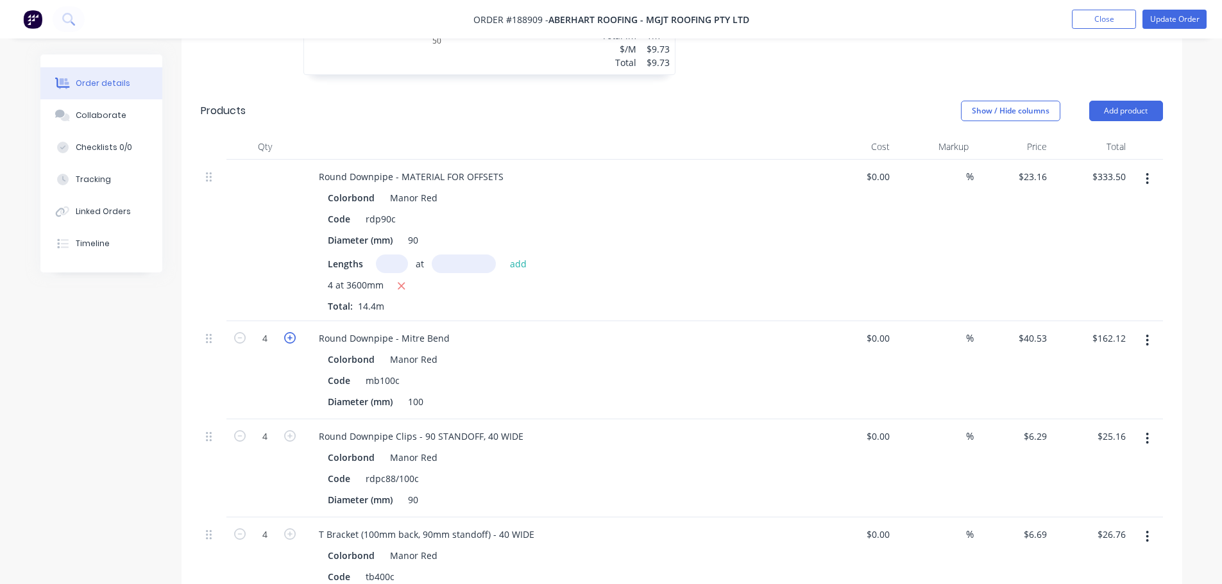
type input "5"
type input "$202.65"
click at [285, 332] on icon "button" at bounding box center [290, 338] width 12 height 12
type input "6"
type input "$243.18"
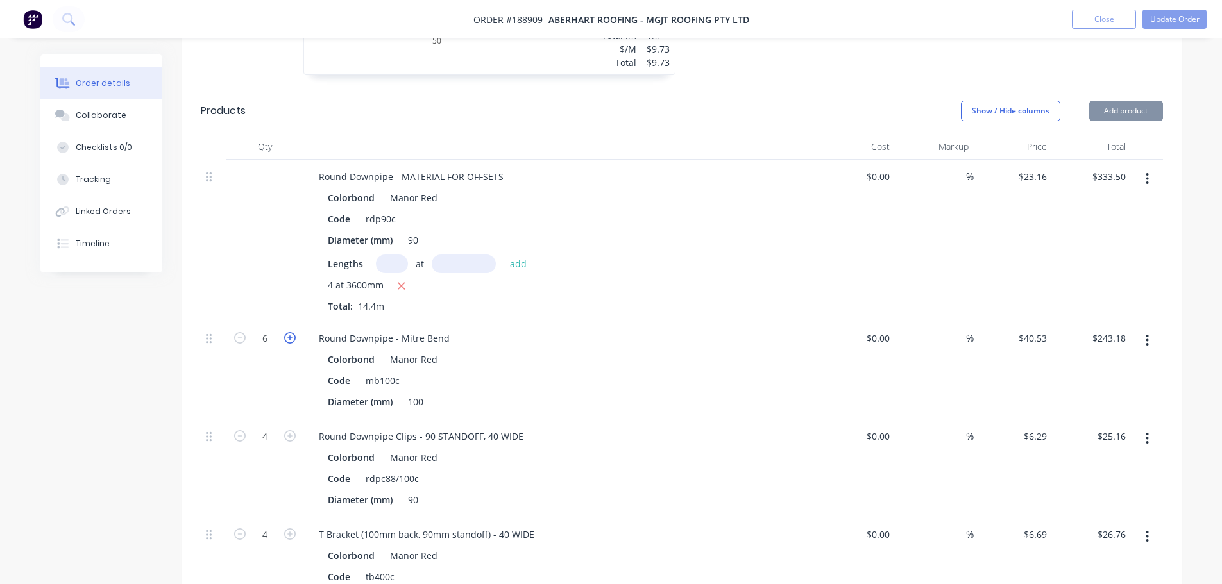
click at [285, 332] on icon "button" at bounding box center [290, 338] width 12 height 12
type input "7"
type input "$283.71"
click at [285, 332] on icon "button" at bounding box center [290, 338] width 12 height 12
type input "8"
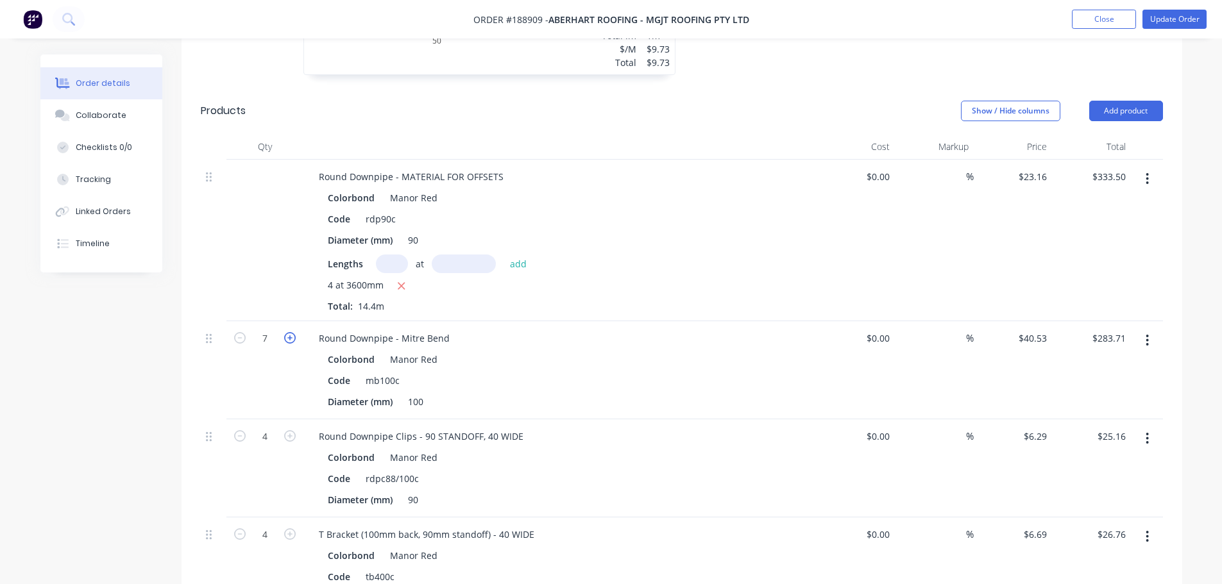
type input "$324.24"
click at [1177, 24] on button "Update Order" at bounding box center [1174, 19] width 64 height 19
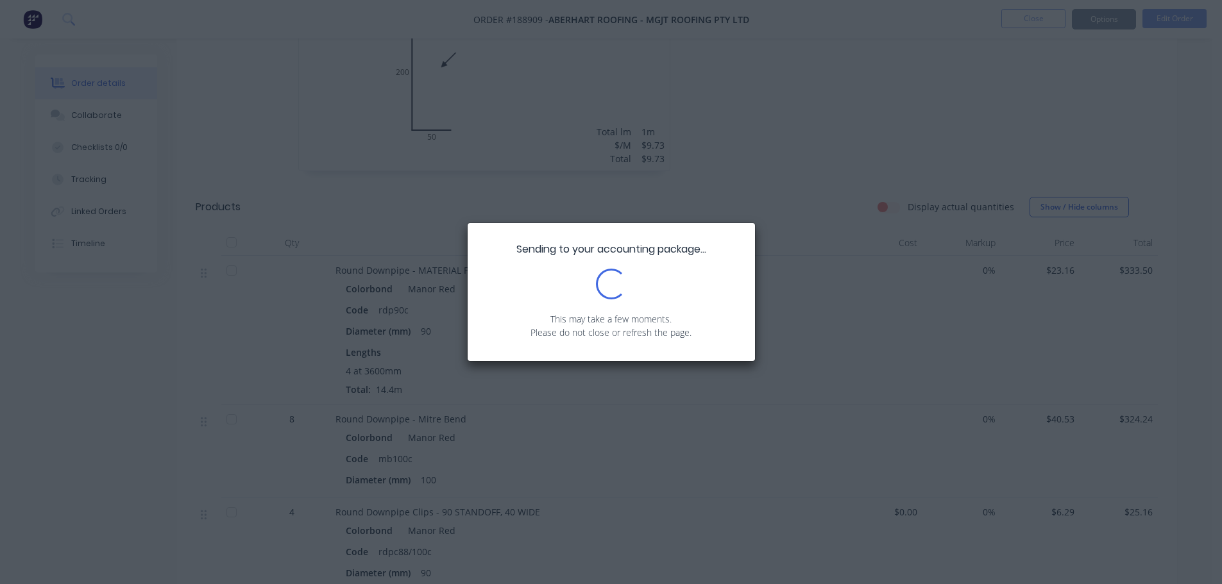
scroll to position [513, 0]
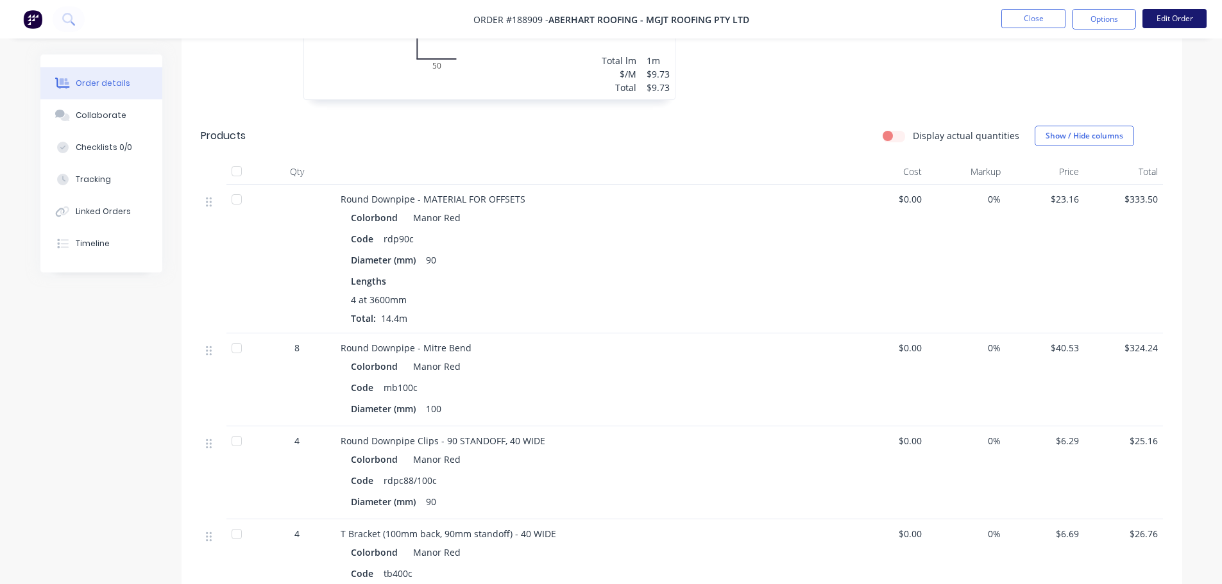
click at [1170, 11] on button "Edit Order" at bounding box center [1174, 18] width 64 height 19
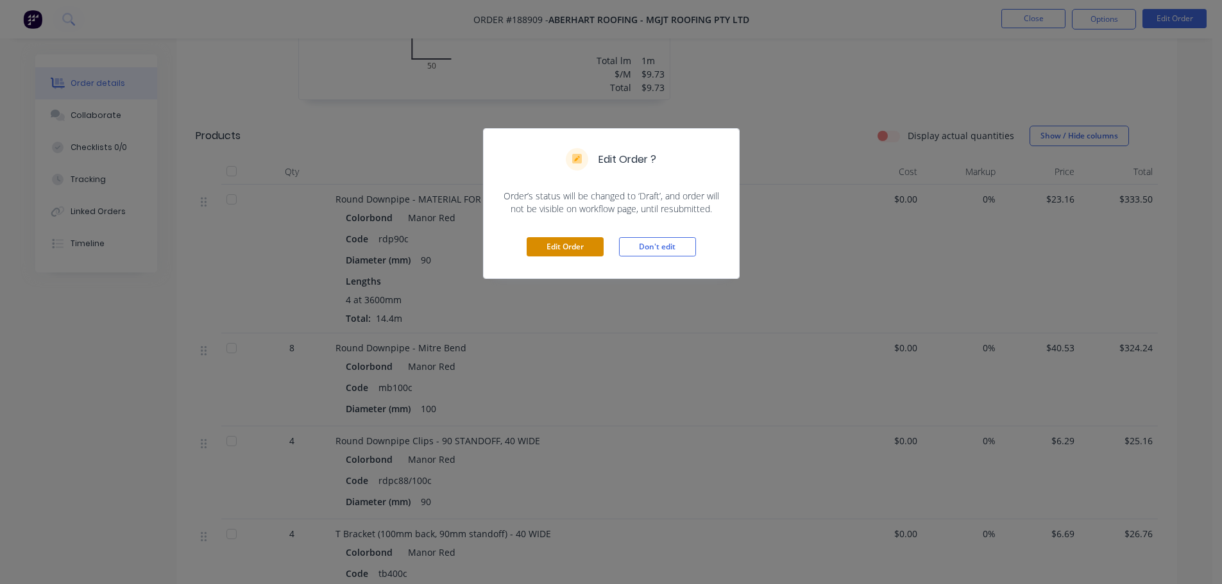
click at [539, 238] on button "Edit Order" at bounding box center [565, 246] width 77 height 19
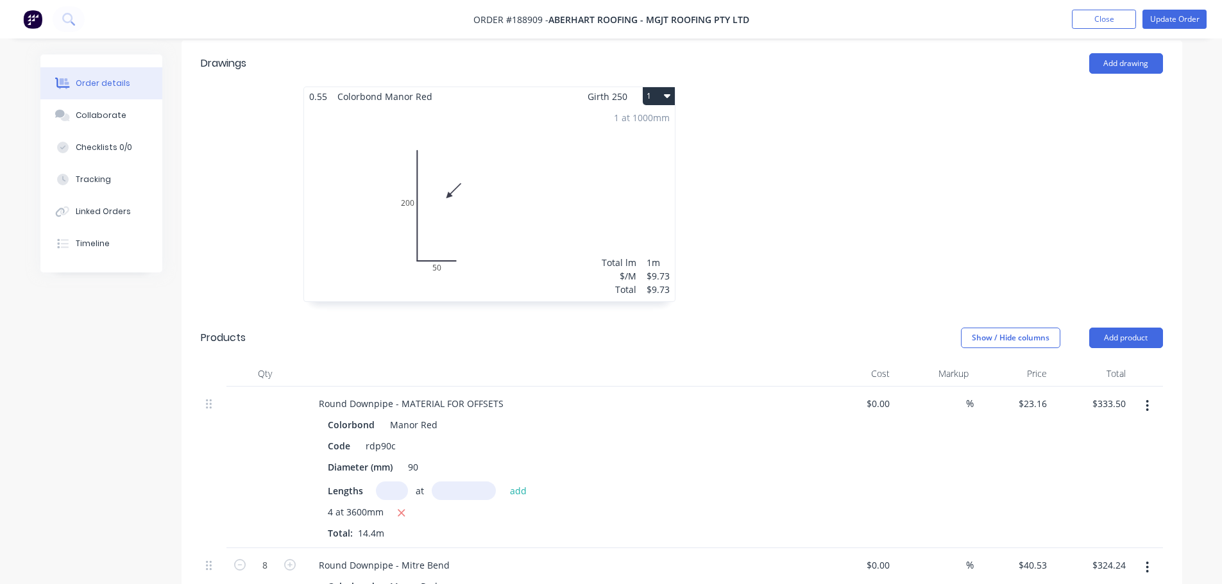
scroll to position [449, 0]
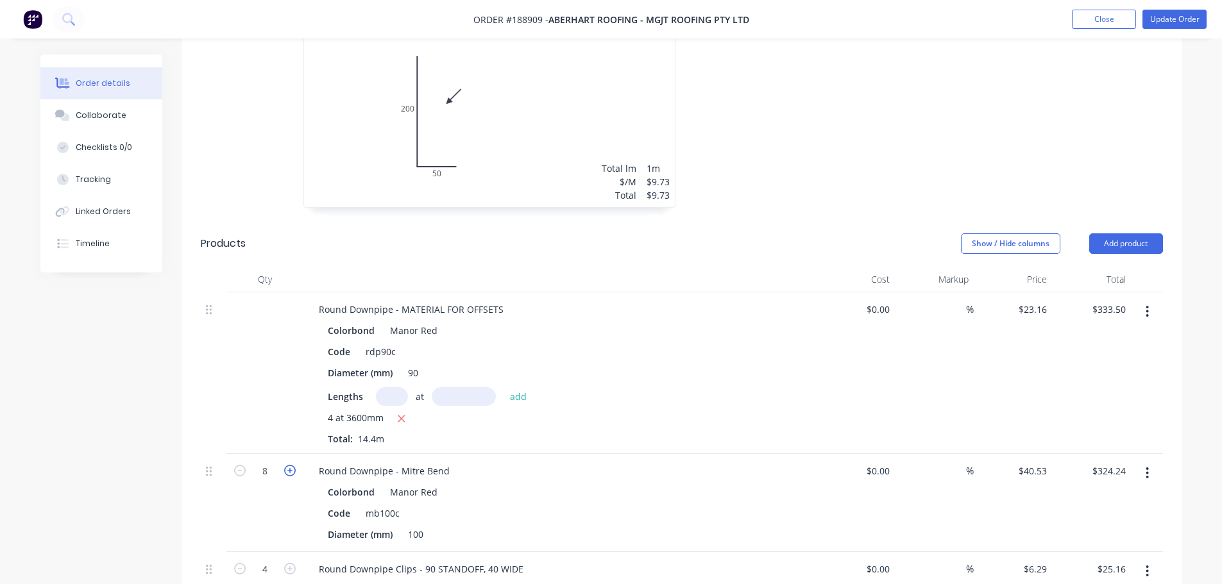
click at [289, 465] on icon "button" at bounding box center [290, 471] width 12 height 12
type input "9"
type input "$364.77"
click at [289, 465] on icon "button" at bounding box center [290, 471] width 12 height 12
type input "10"
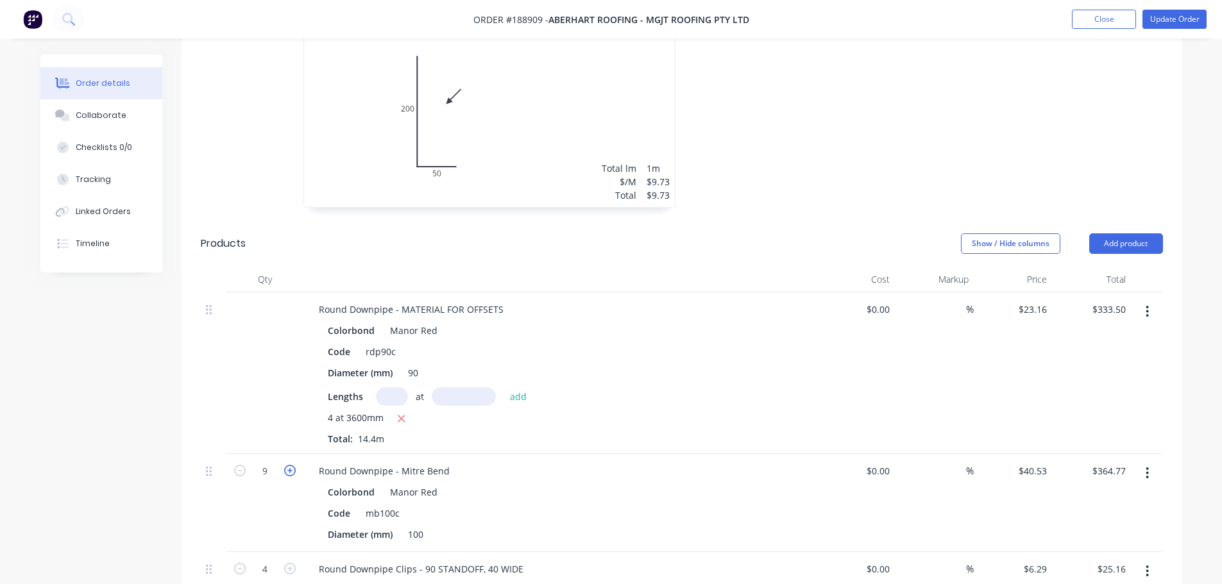
type input "$405.30"
click at [289, 465] on icon "button" at bounding box center [290, 471] width 12 height 12
type input "11"
type input "$445.83"
click at [289, 465] on icon "button" at bounding box center [290, 471] width 12 height 12
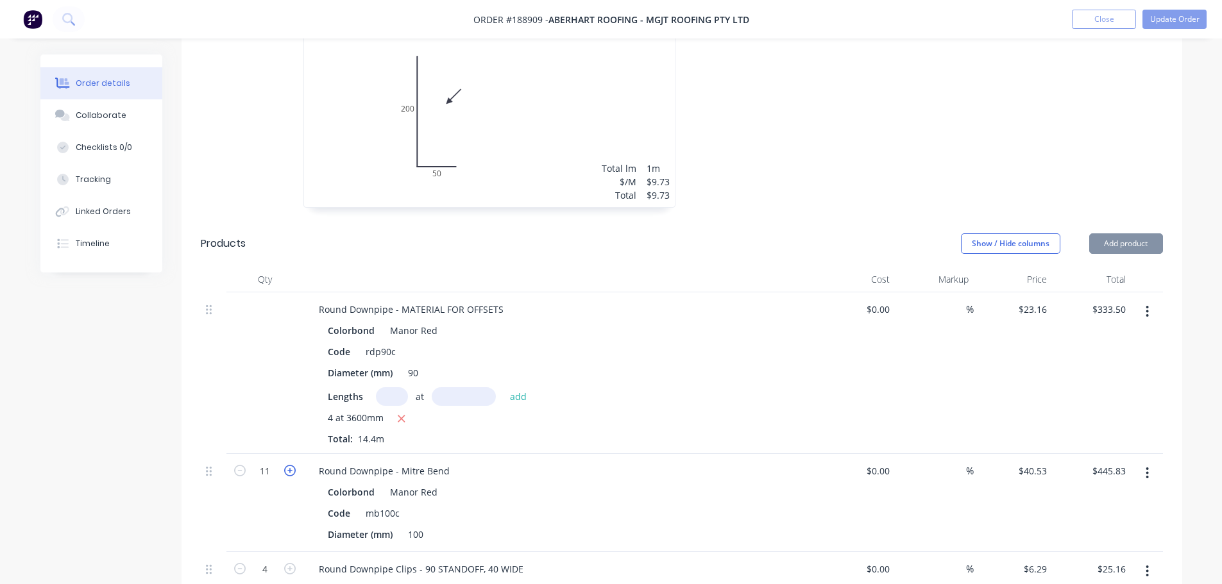
type input "12"
type input "$486.36"
click at [1185, 22] on button "Update Order" at bounding box center [1174, 19] width 64 height 19
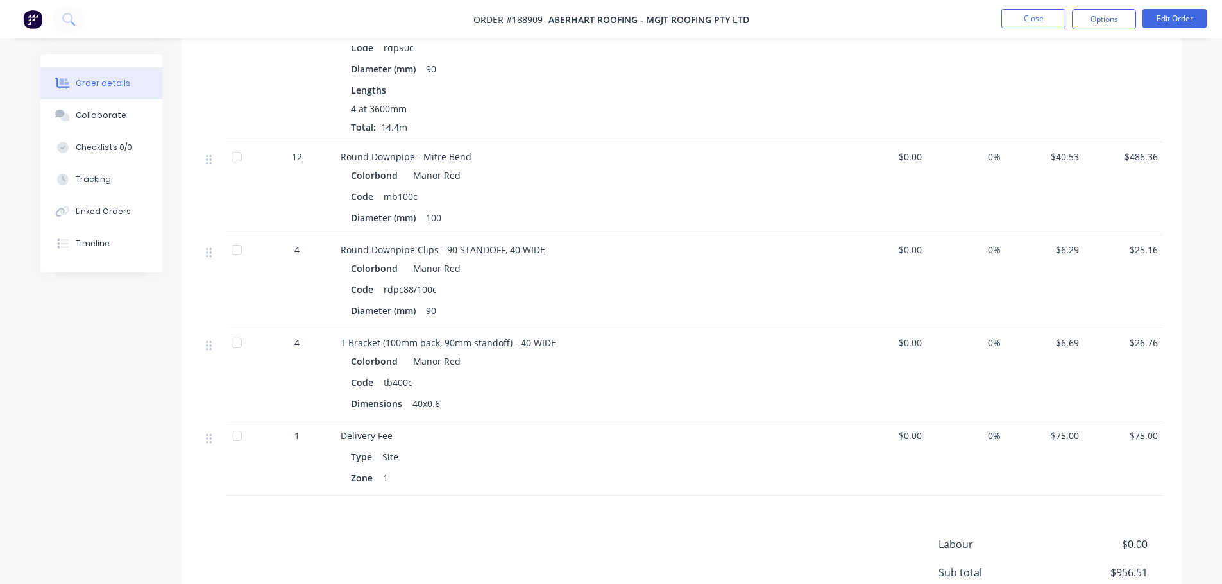
scroll to position [705, 0]
click at [1113, 11] on button "Options" at bounding box center [1104, 19] width 64 height 21
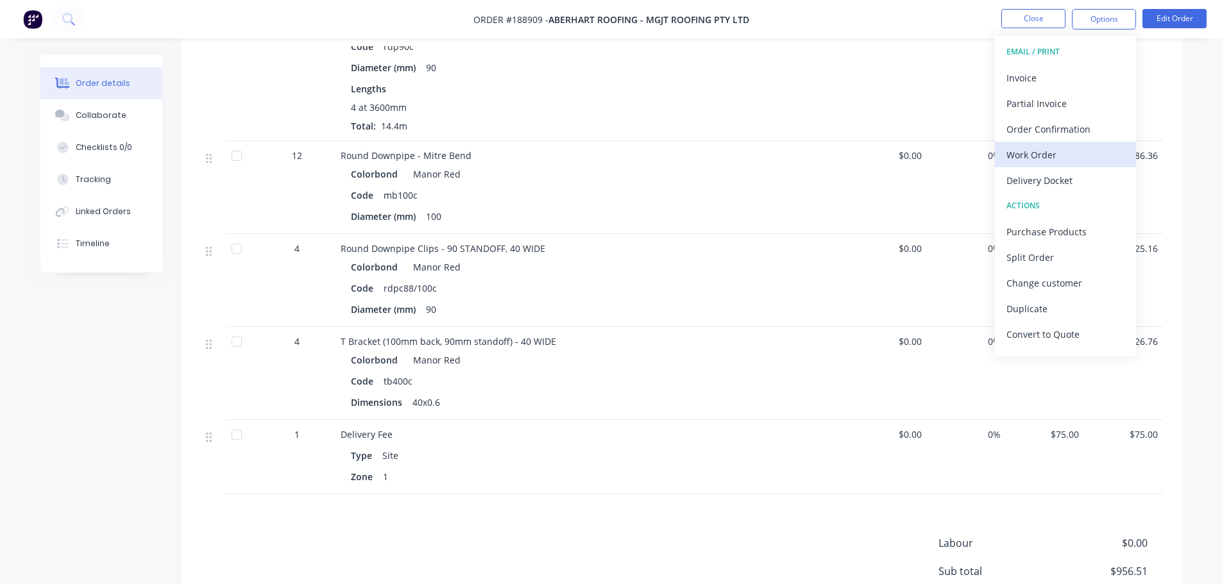
click at [1050, 155] on div "Work Order" at bounding box center [1065, 155] width 118 height 19
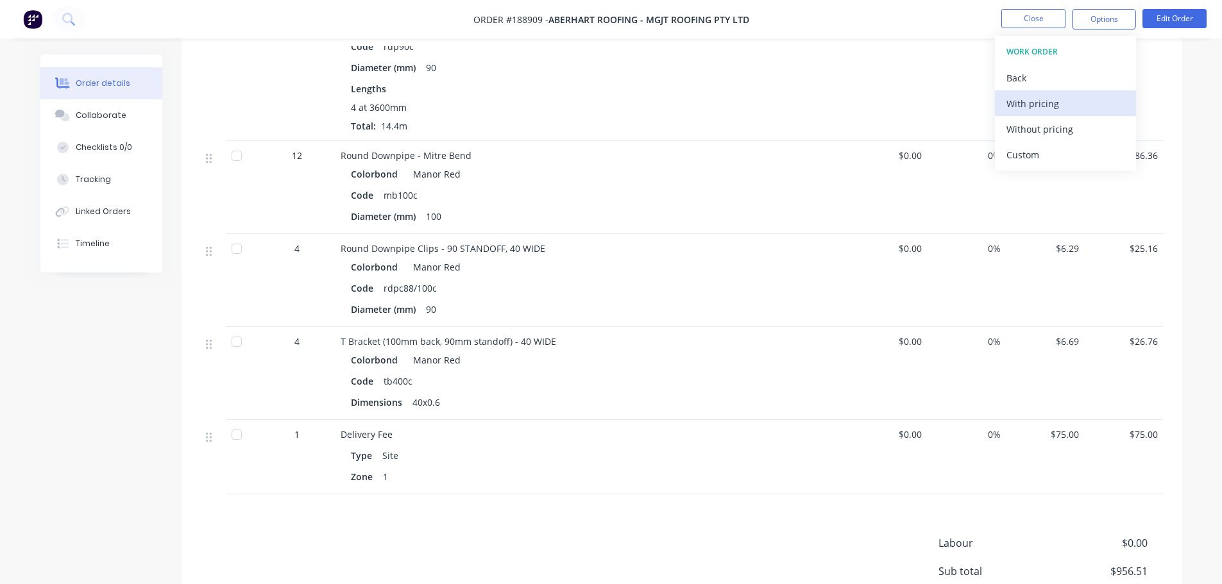
click at [1054, 101] on div "With pricing" at bounding box center [1065, 103] width 118 height 19
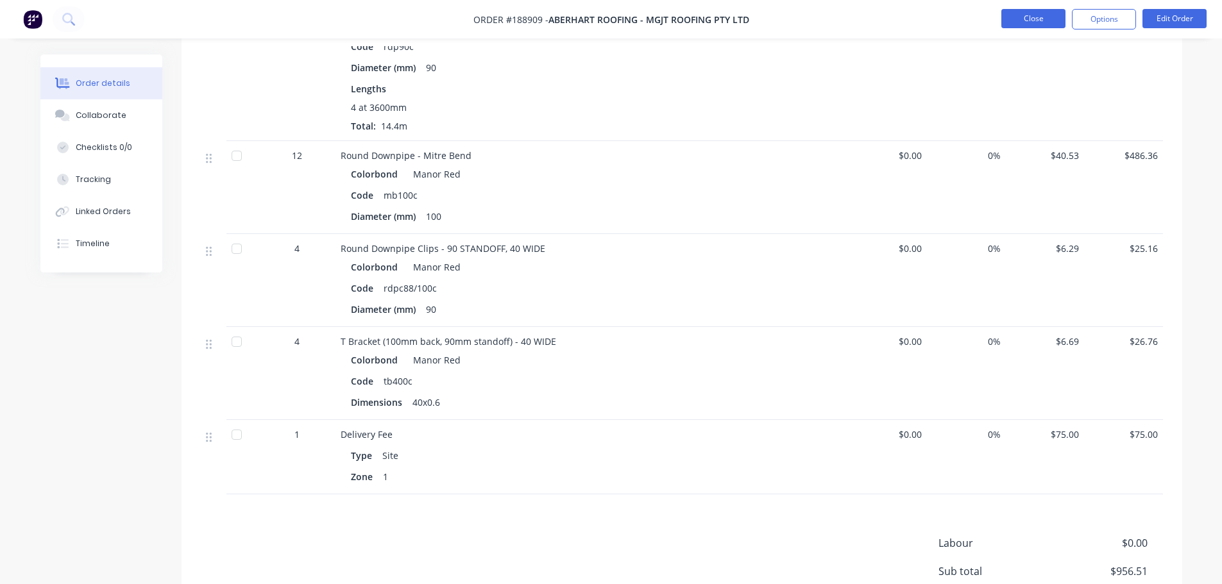
click at [1038, 10] on button "Close" at bounding box center [1033, 18] width 64 height 19
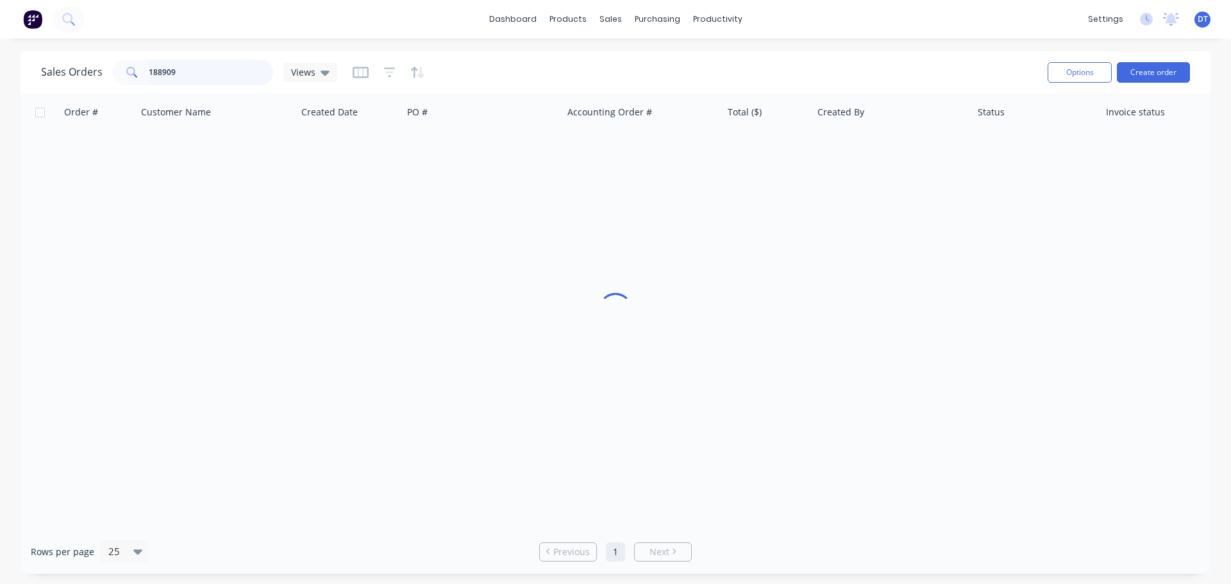
drag, startPoint x: 207, startPoint y: 75, endPoint x: 69, endPoint y: 83, distance: 138.1
click at [69, 83] on div "Sales Orders 188909 Views" at bounding box center [189, 73] width 296 height 26
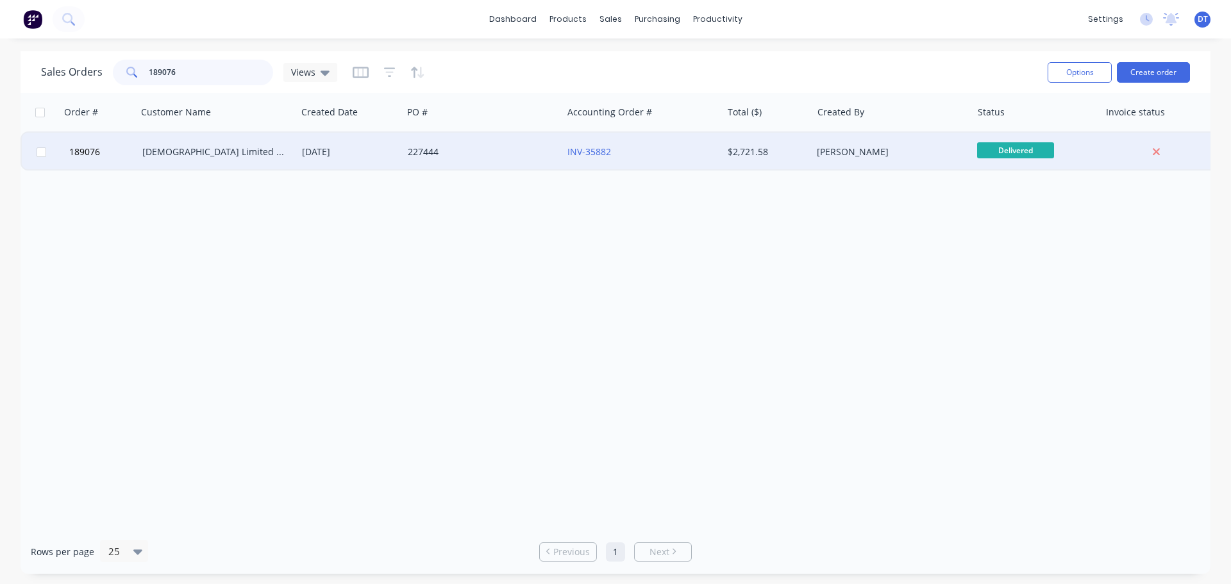
type input "189076"
click at [227, 162] on div "Joii Limited T/as Joii Roofing" at bounding box center [217, 152] width 160 height 38
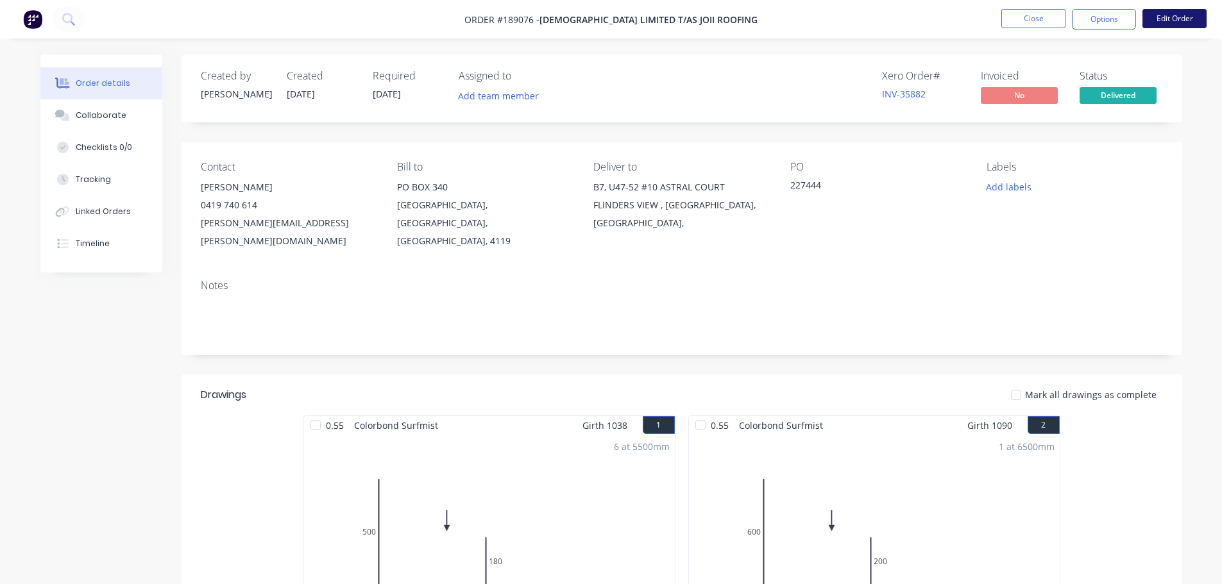
click at [1177, 22] on button "Edit Order" at bounding box center [1174, 18] width 64 height 19
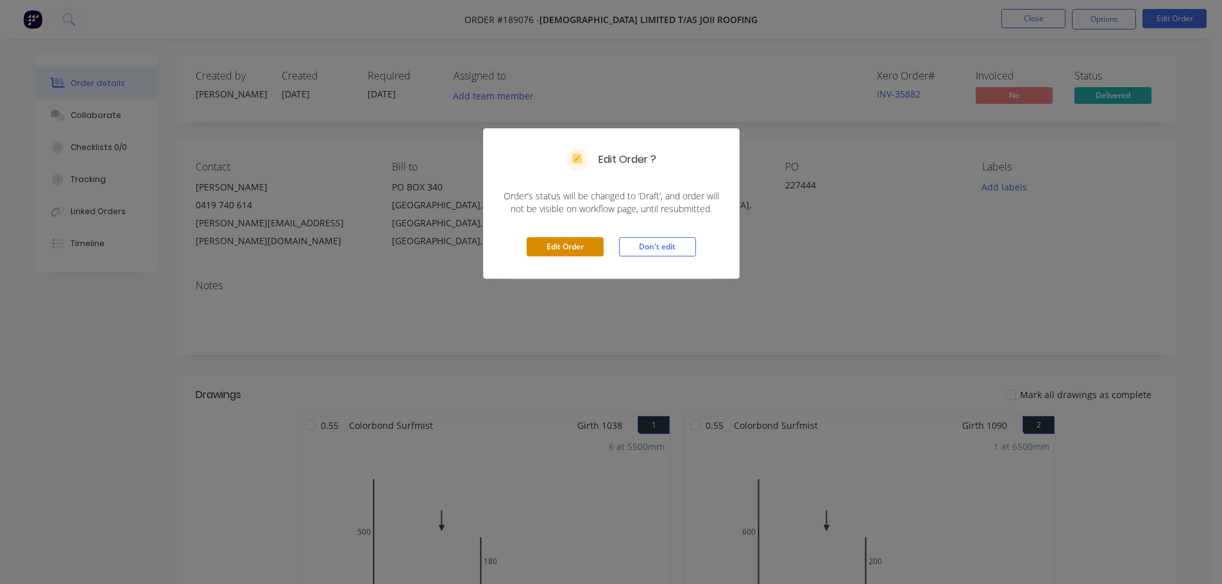
click at [545, 251] on button "Edit Order" at bounding box center [565, 246] width 77 height 19
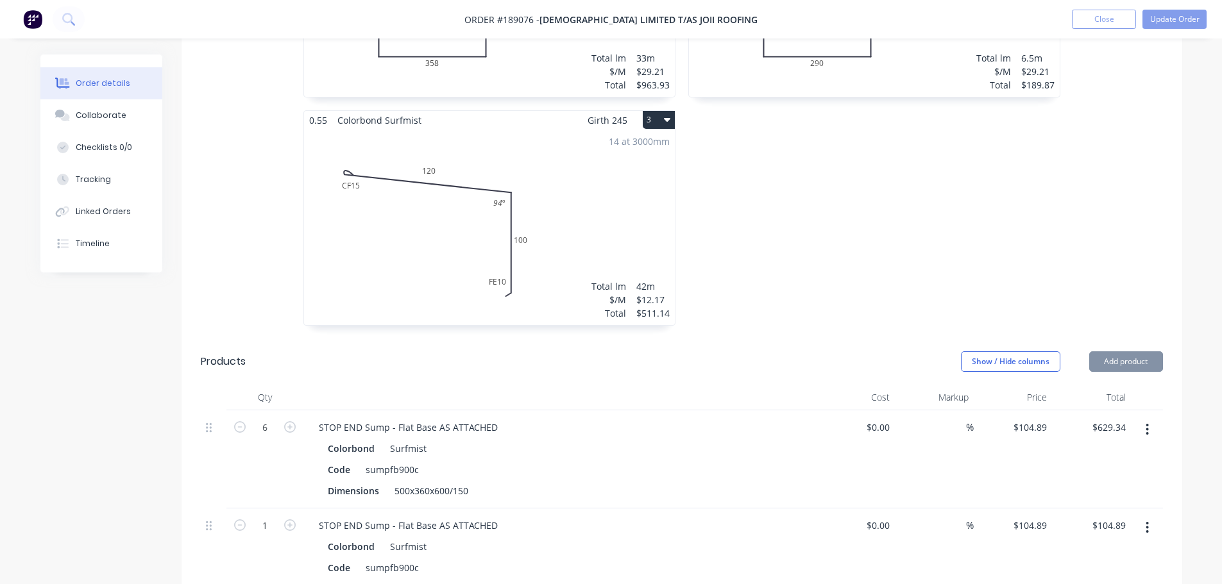
scroll to position [770, 0]
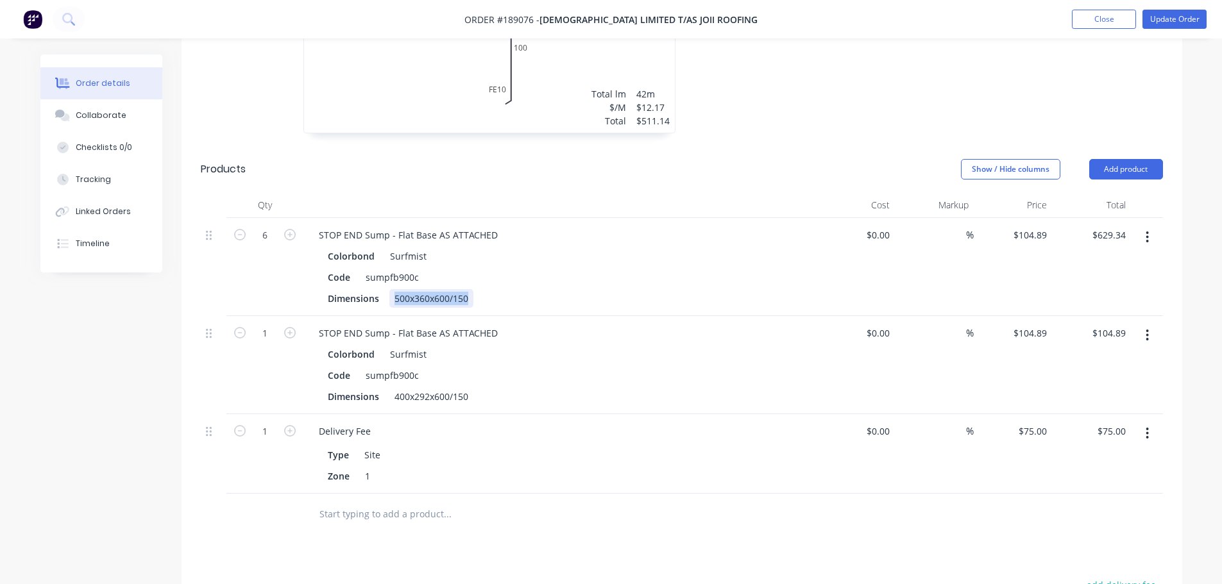
drag, startPoint x: 395, startPoint y: 260, endPoint x: 486, endPoint y: 266, distance: 91.3
click at [486, 289] on div "Dimensions 500x360x600/150" at bounding box center [557, 298] width 469 height 19
copy div "500x360x600/150"
click at [1148, 232] on icon "button" at bounding box center [1147, 238] width 3 height 12
click at [318, 226] on div "STOP END Sump - Flat Base AS ATTACHED" at bounding box center [407, 235] width 199 height 19
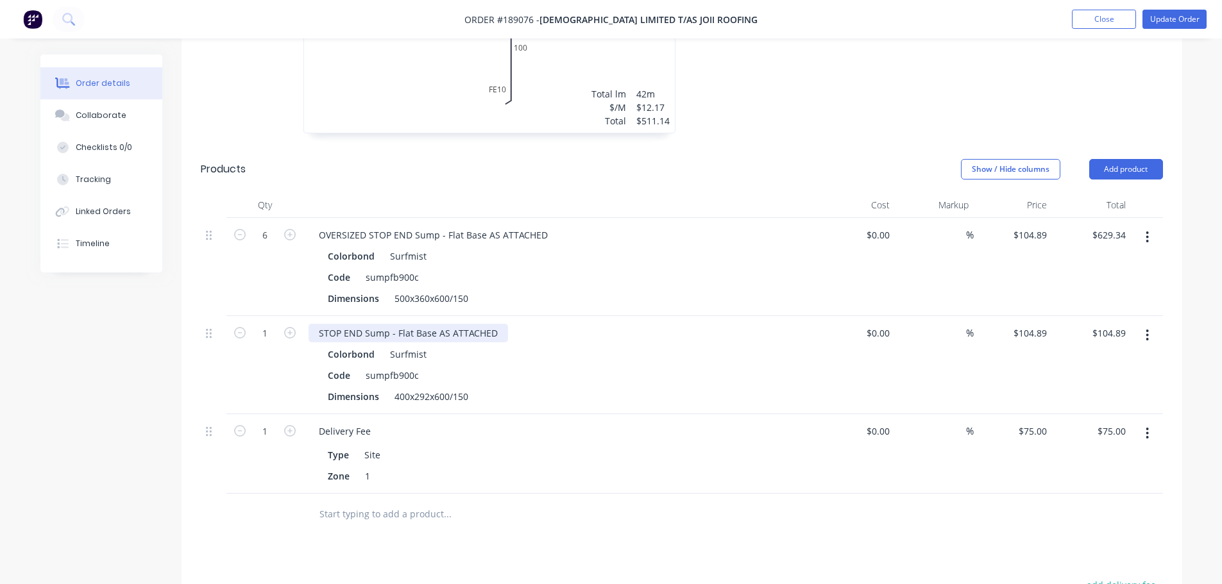
click at [316, 324] on div "STOP END Sump - Flat Base AS ATTACHED" at bounding box center [407, 333] width 199 height 19
click at [1028, 226] on input "104.89" at bounding box center [1032, 235] width 40 height 19
type input "$134.60"
type input "$807.60"
click at [1034, 324] on input "$104.89" at bounding box center [1032, 333] width 40 height 19
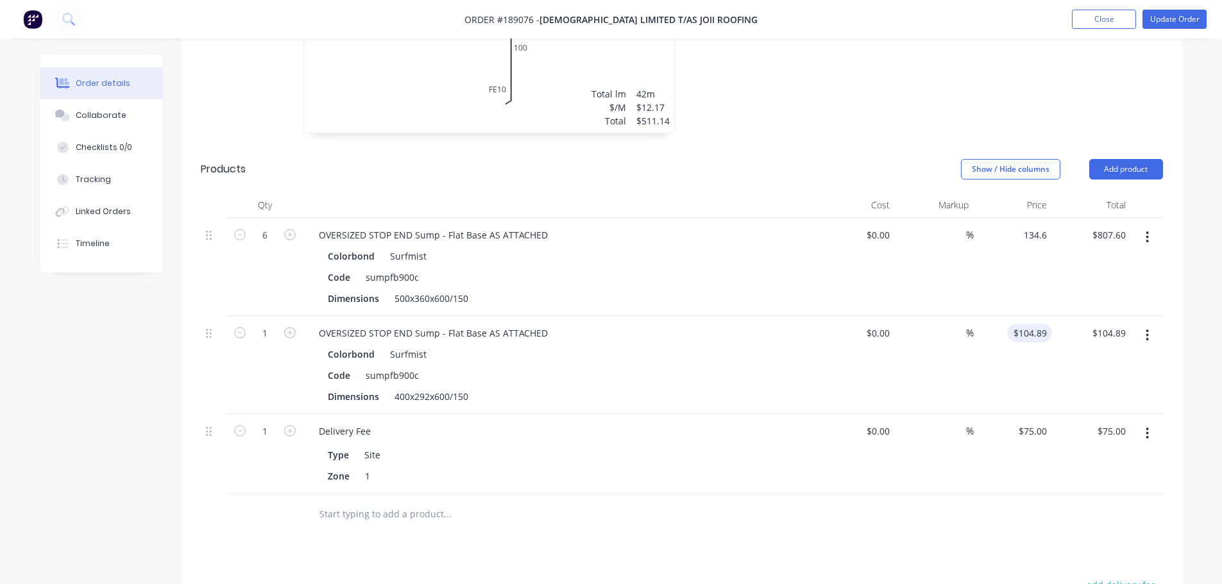
type input "$134.60"
type input "$124.81"
click at [722, 226] on div "OVERSIZED STOP END Sump - Flat Base AS ATTACHED" at bounding box center [559, 235] width 503 height 19
click at [1165, 24] on button "Update Order" at bounding box center [1174, 19] width 64 height 19
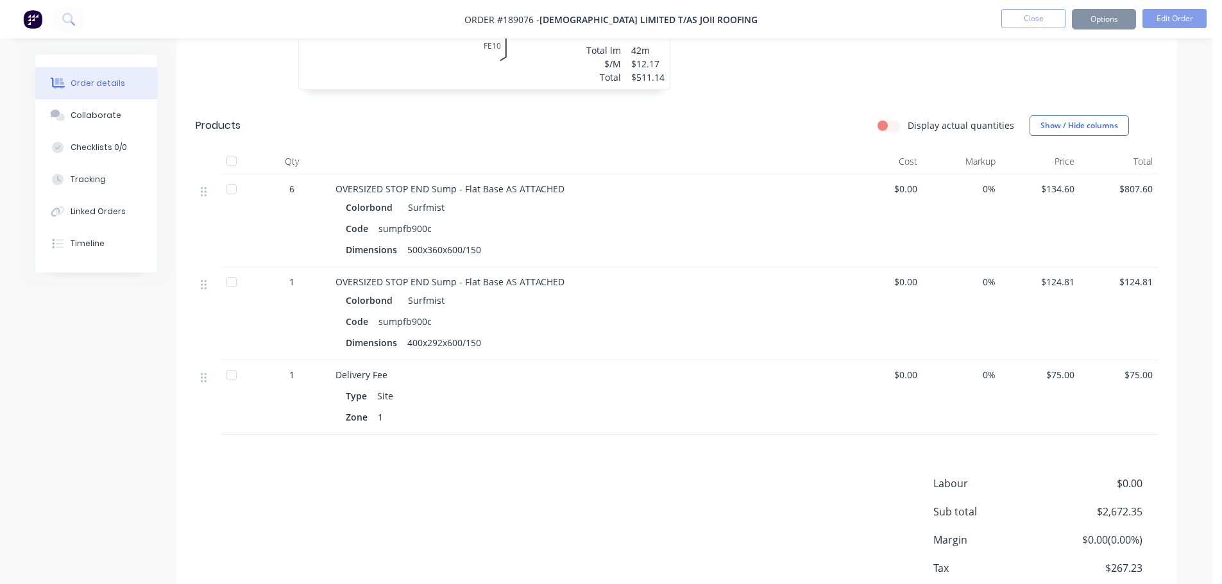
scroll to position [0, 0]
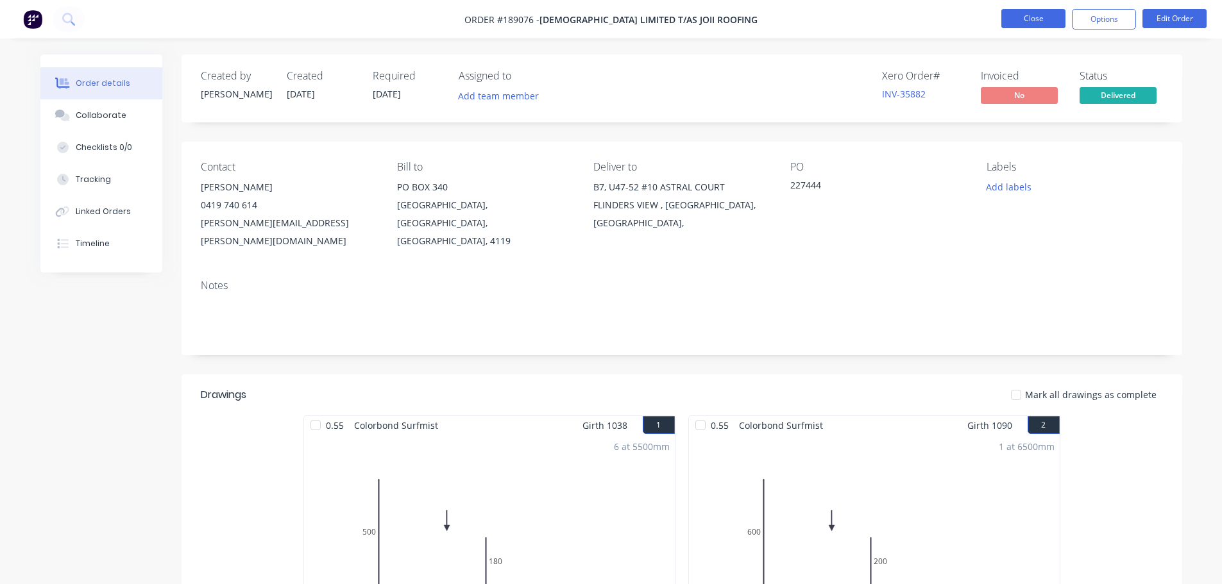
click at [1026, 22] on button "Close" at bounding box center [1033, 18] width 64 height 19
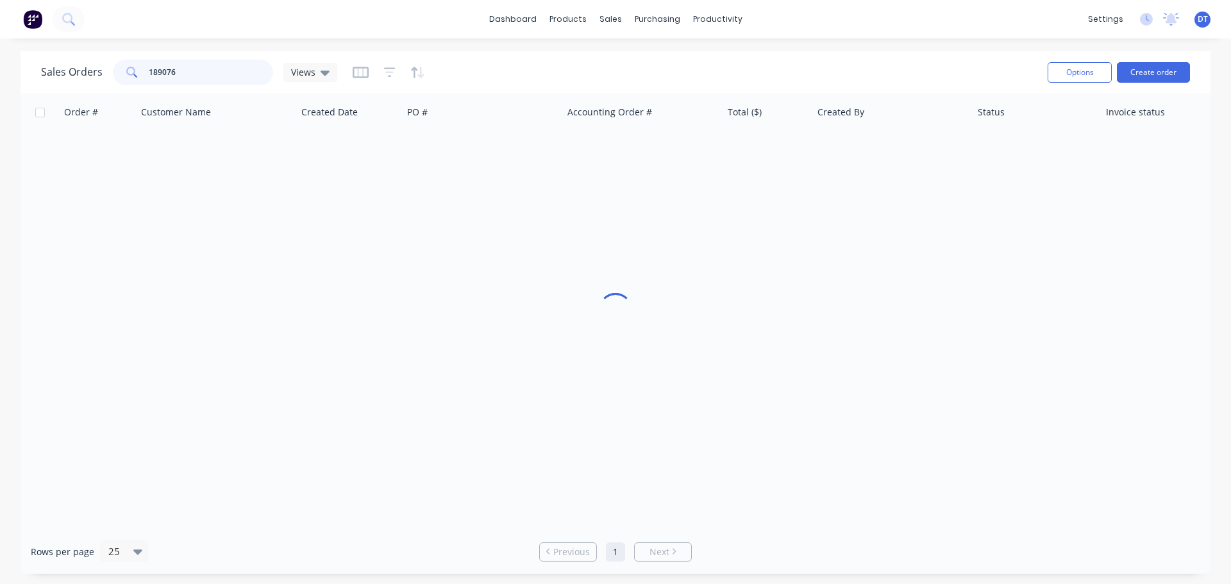
drag, startPoint x: 206, startPoint y: 79, endPoint x: -81, endPoint y: 54, distance: 287.8
click at [0, 54] on html "dashboard products sales purchasing productivity dashboard products Product Cat…" at bounding box center [615, 292] width 1231 height 584
type input "189062"
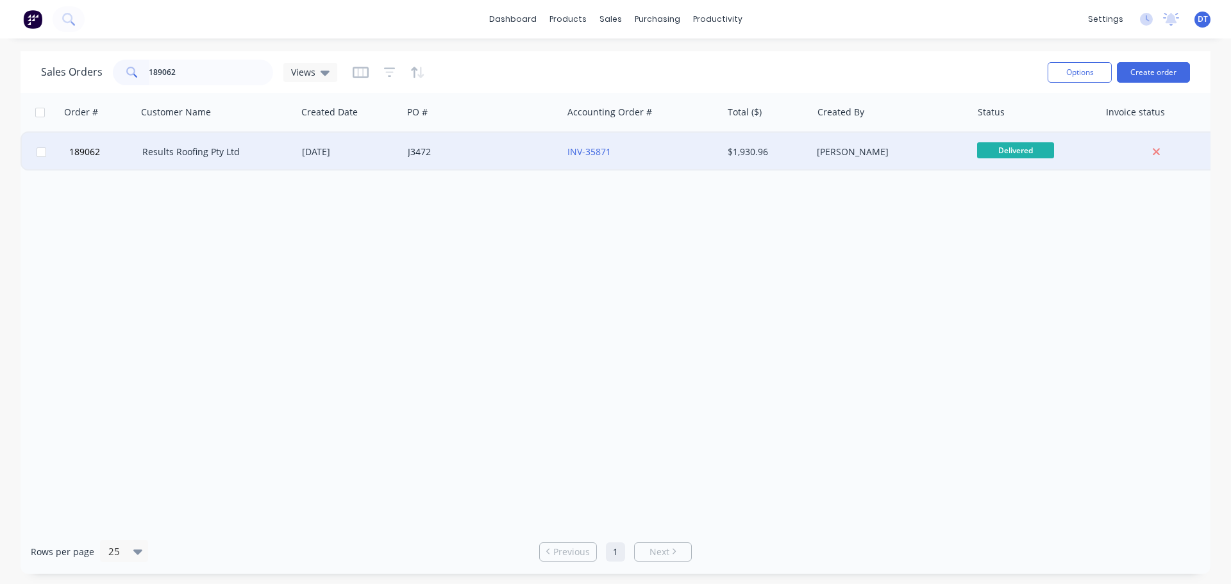
click at [199, 162] on div "Results Roofing Pty Ltd" at bounding box center [217, 152] width 160 height 38
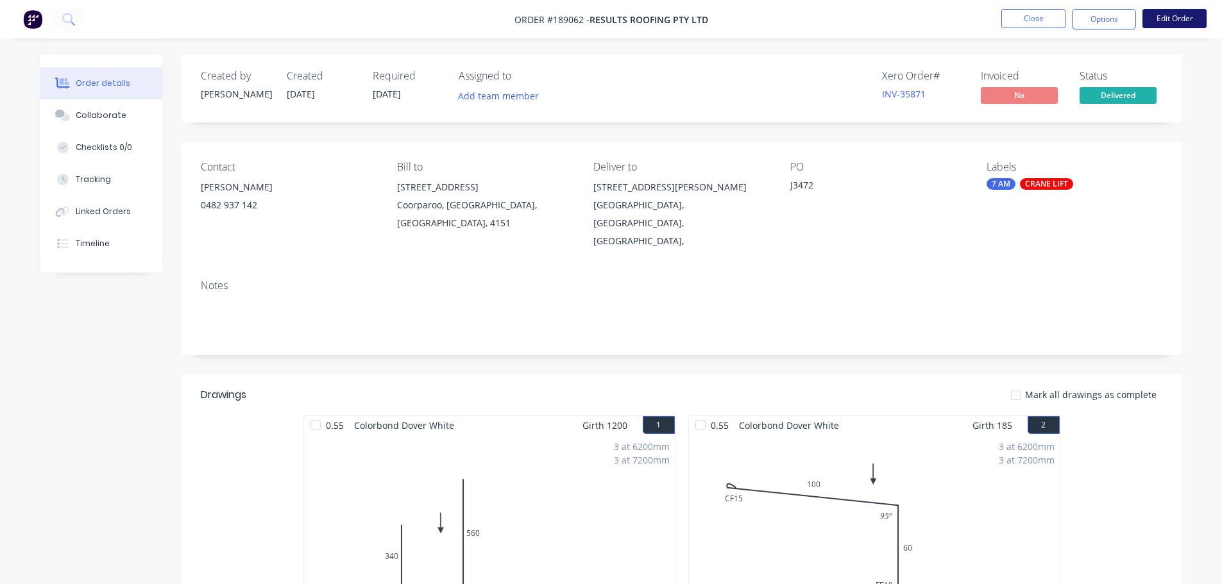
click at [1166, 10] on button "Edit Order" at bounding box center [1174, 18] width 64 height 19
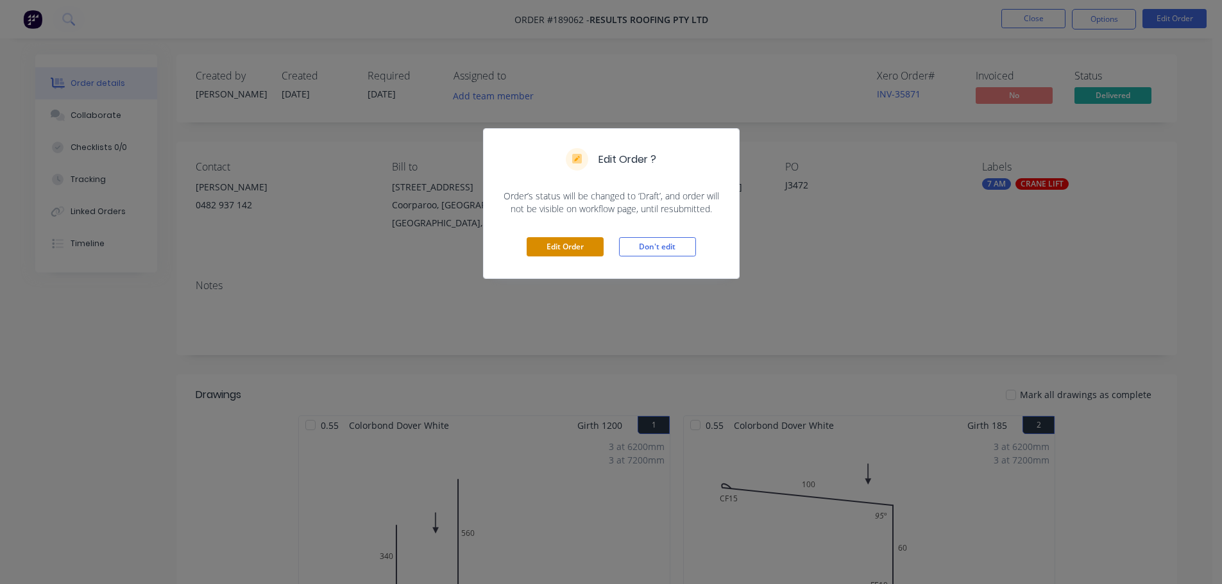
click at [564, 251] on button "Edit Order" at bounding box center [565, 246] width 77 height 19
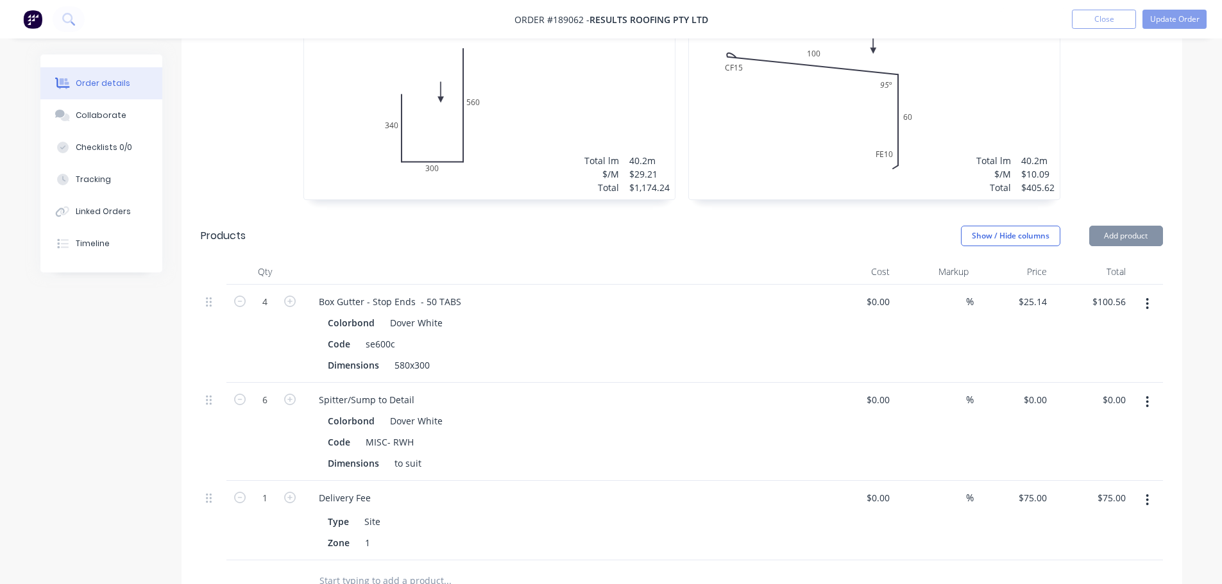
scroll to position [513, 0]
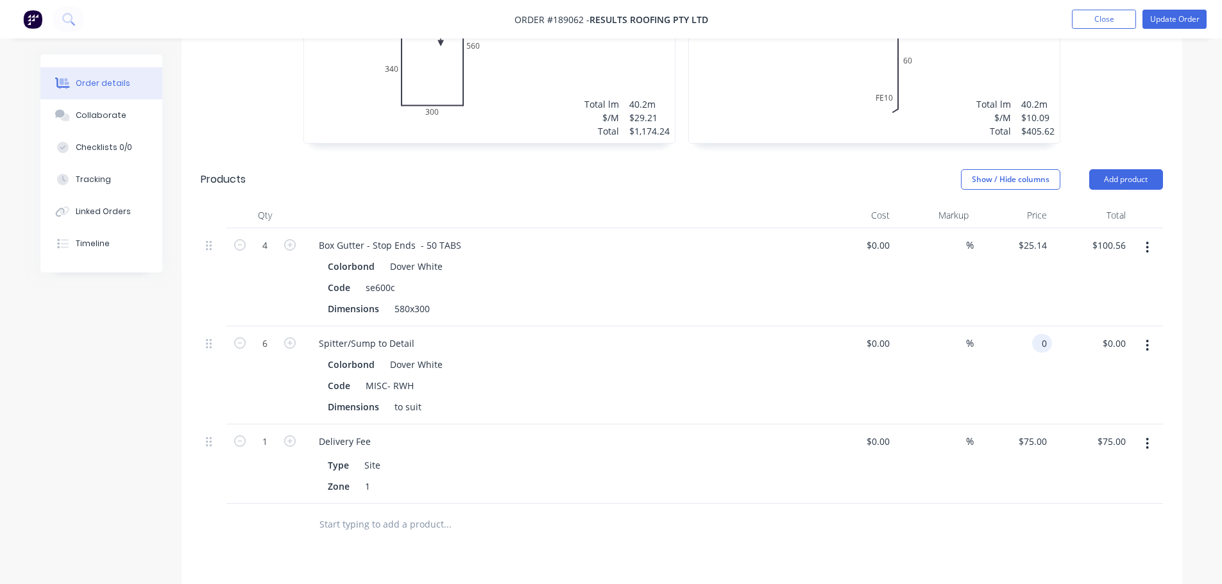
click at [1042, 334] on input "0" at bounding box center [1044, 343] width 15 height 19
type input "$161.73"
type input "$970.38"
click at [692, 533] on div "Drawings Add drawing 0.55 Colorbond Dover White Girth 1200 1 0 340 300 560 0 34…" at bounding box center [682, 368] width 1000 height 972
click at [1190, 12] on button "Update Order" at bounding box center [1174, 19] width 64 height 19
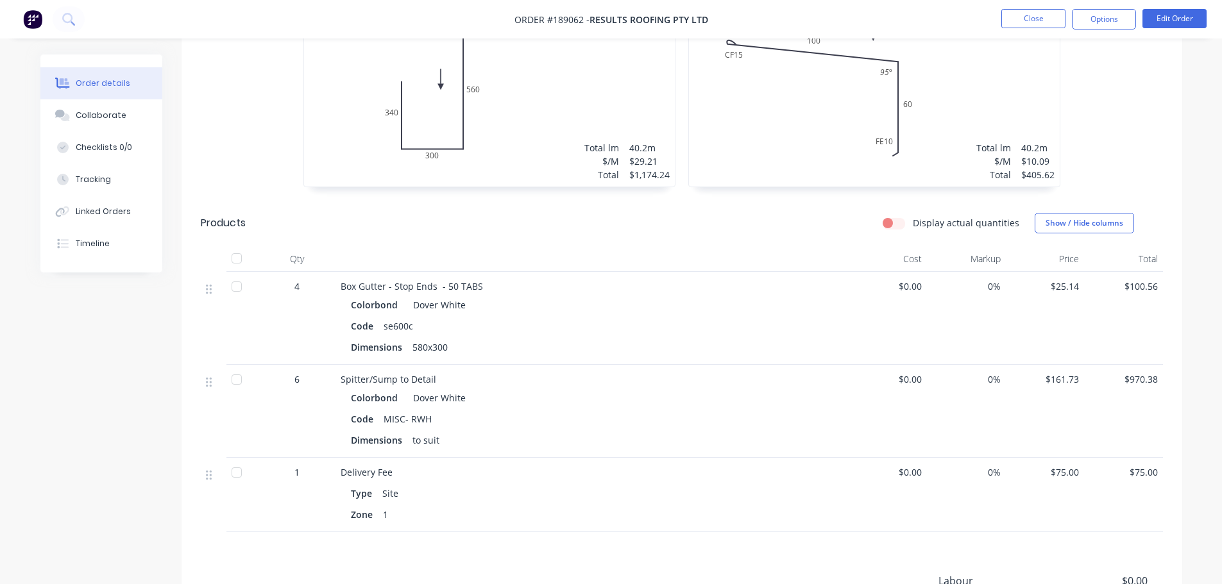
scroll to position [449, 0]
